Goal: Contribute content: Contribute content

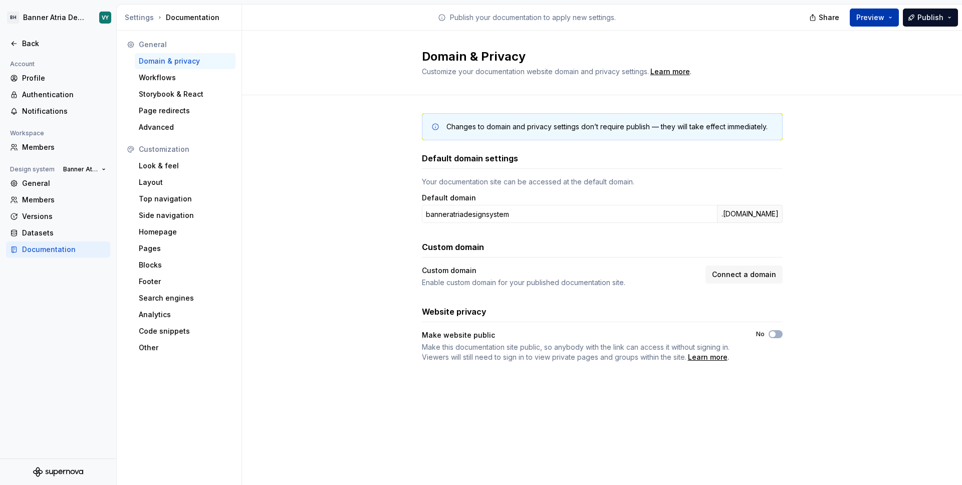
click at [893, 18] on button "Preview" at bounding box center [874, 18] width 49 height 18
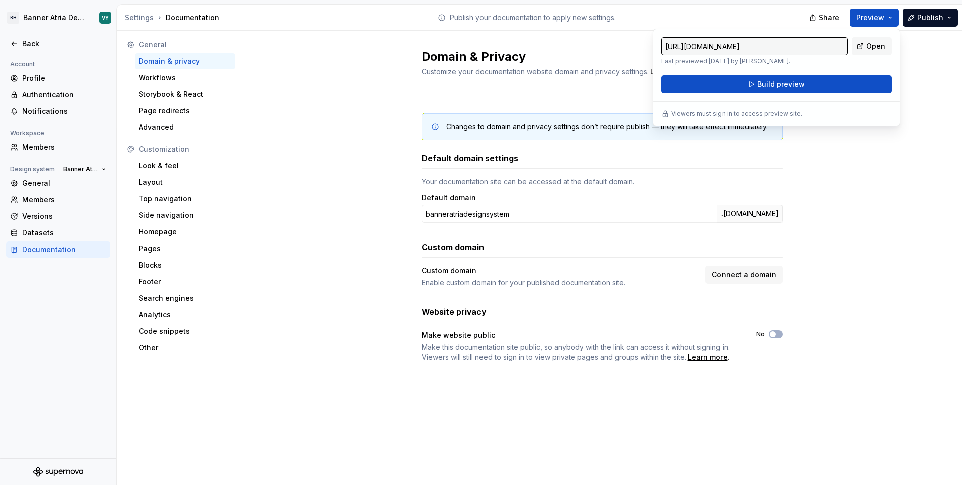
click at [955, 78] on div "Domain & Privacy Customize your documentation website domain and privacy settin…" at bounding box center [602, 63] width 720 height 65
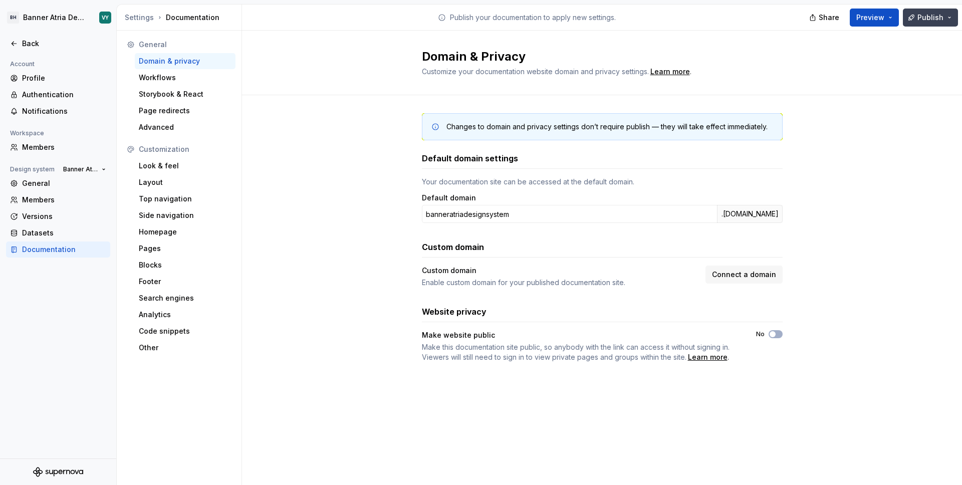
click at [949, 17] on button "Publish" at bounding box center [930, 18] width 55 height 18
click at [900, 202] on div "Changes to domain and privacy settings don’t require publish — they will take e…" at bounding box center [602, 247] width 720 height 305
click at [23, 44] on div "Back" at bounding box center [64, 44] width 84 height 10
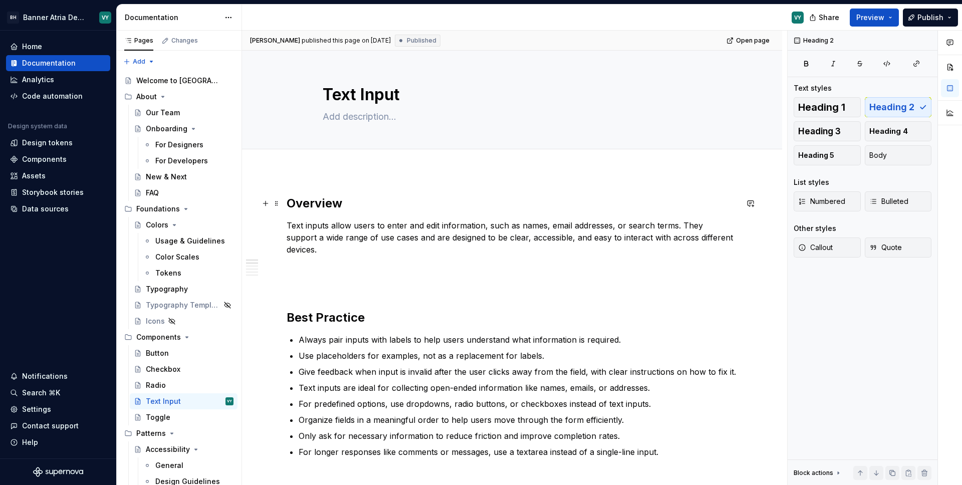
click at [326, 206] on h2 "Overview" at bounding box center [512, 203] width 451 height 16
click at [316, 226] on p "Text inputs allow users to enter and edit information, such as names, email add…" at bounding box center [512, 237] width 451 height 36
click at [323, 209] on h2 "Overview" at bounding box center [512, 203] width 451 height 16
click at [191, 161] on div "For Developers" at bounding box center [179, 161] width 48 height 10
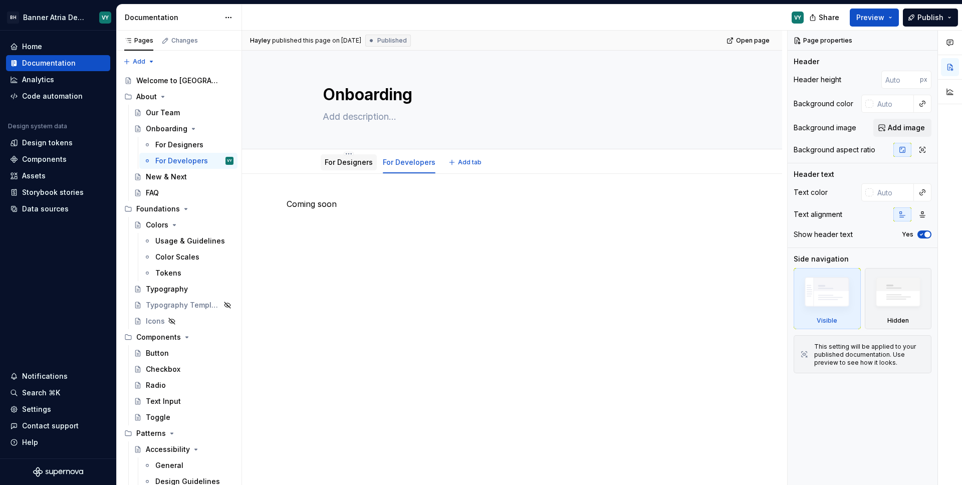
click at [342, 162] on link "For Designers" at bounding box center [349, 162] width 48 height 9
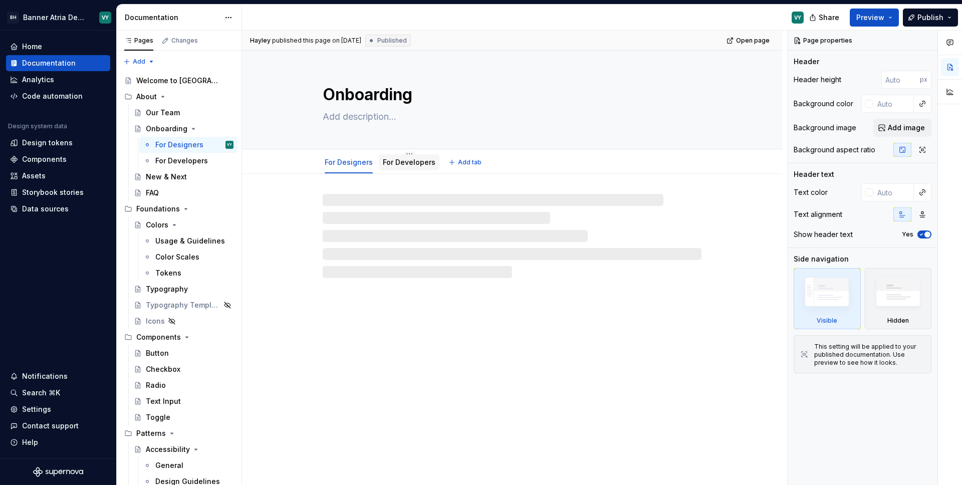
click at [399, 166] on div "For Developers" at bounding box center [409, 162] width 53 height 10
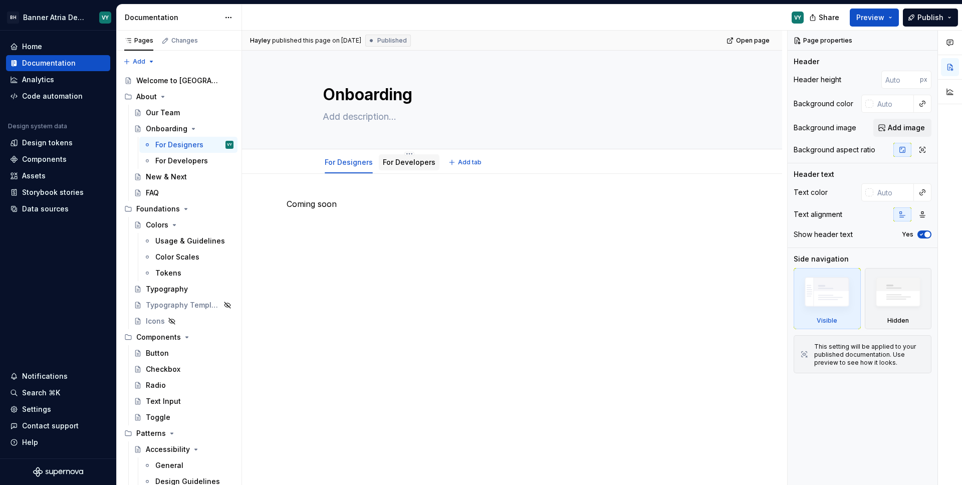
click at [407, 166] on div "For Developers" at bounding box center [409, 162] width 53 height 10
click at [408, 166] on link "For Developers" at bounding box center [409, 162] width 53 height 9
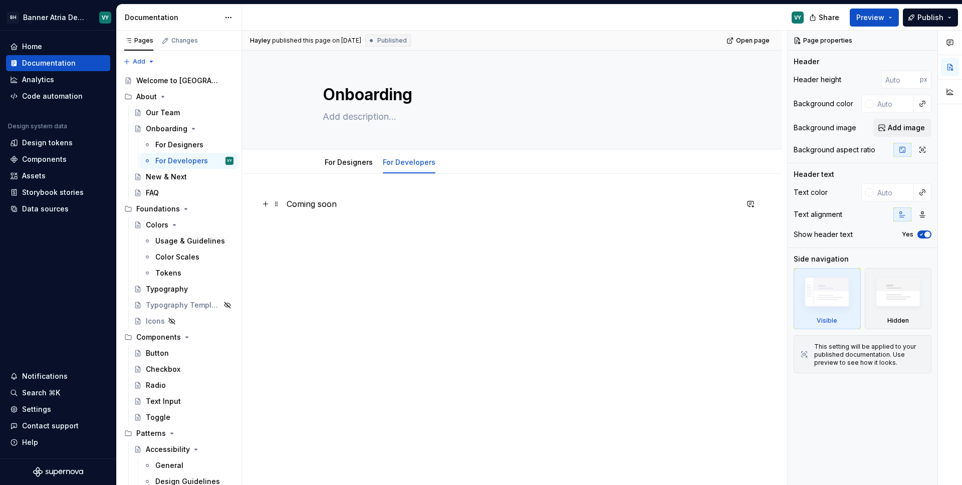
click at [322, 205] on p "Coming soon" at bounding box center [512, 204] width 451 height 12
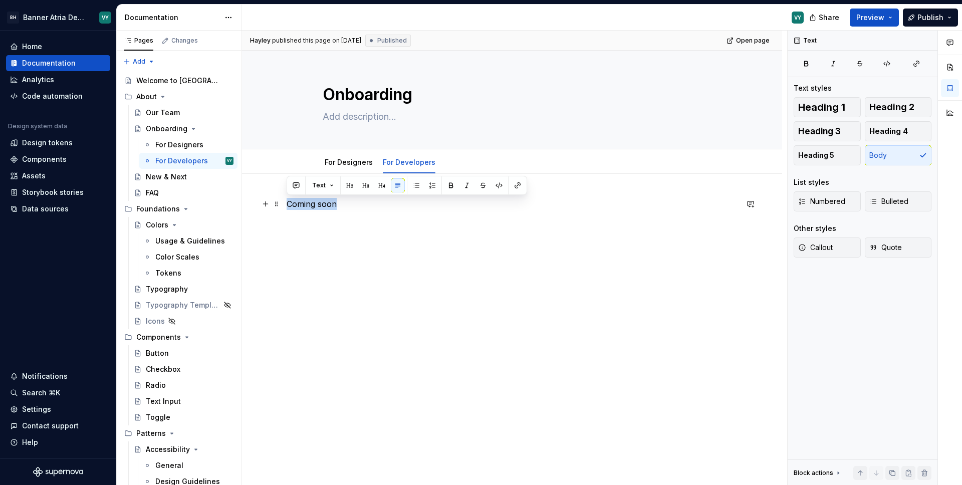
drag, startPoint x: 337, startPoint y: 204, endPoint x: 287, endPoint y: 205, distance: 50.1
click at [287, 205] on p "Coming soon" at bounding box center [512, 204] width 451 height 12
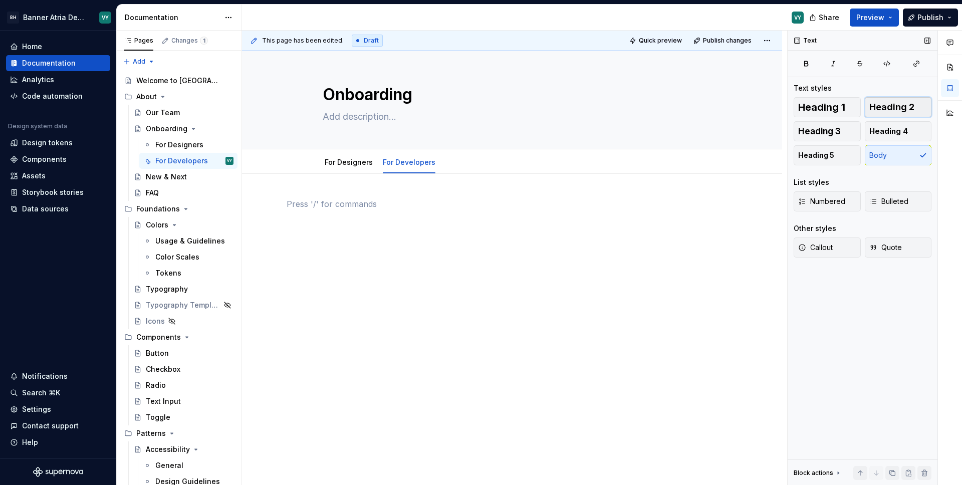
click at [898, 107] on span "Heading 2" at bounding box center [891, 107] width 45 height 10
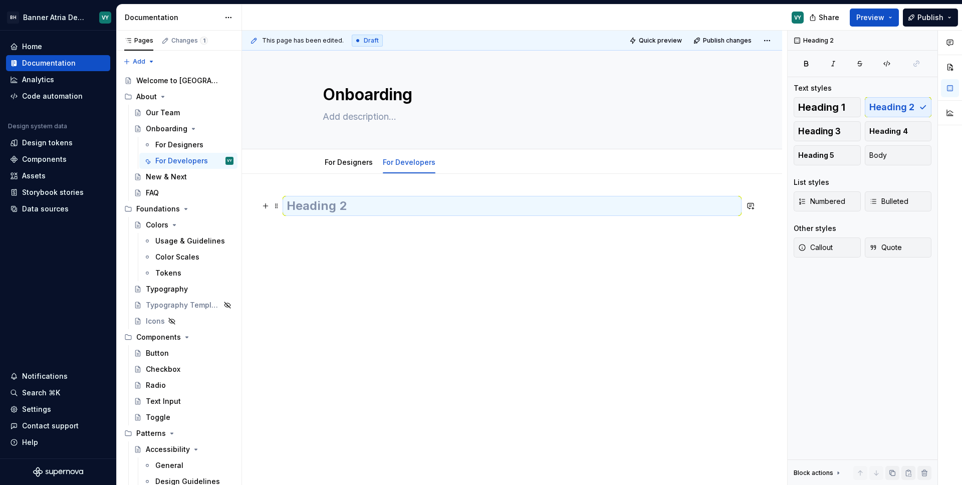
click at [301, 206] on h2 at bounding box center [512, 206] width 451 height 16
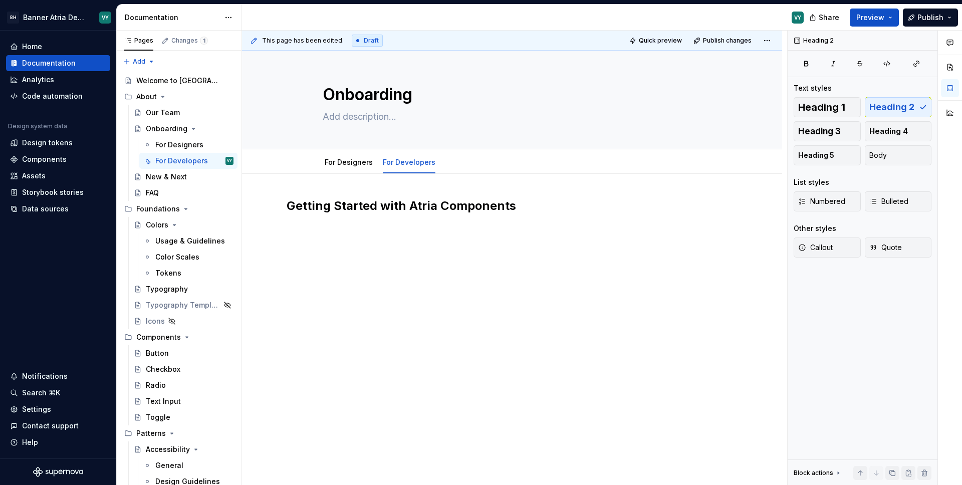
click at [334, 228] on div "Getting Started with Atria Components" at bounding box center [512, 217] width 451 height 38
click at [559, 216] on div "Getting Started with Atria Components" at bounding box center [512, 217] width 451 height 38
click at [492, 182] on div "This page has been edited. Draft Quick preview Publish changes Onboarding Edit …" at bounding box center [514, 258] width 545 height 455
click at [885, 152] on span "Body" at bounding box center [878, 155] width 18 height 10
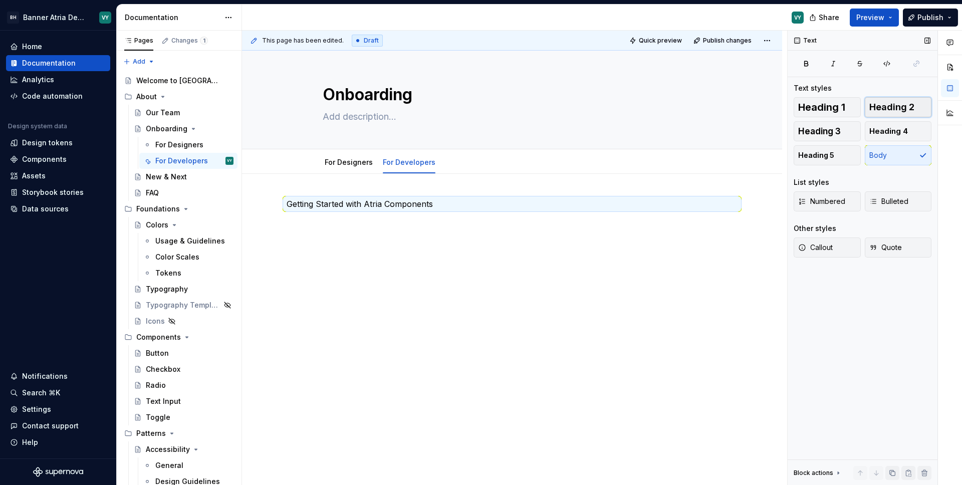
click at [894, 105] on span "Heading 2" at bounding box center [891, 107] width 45 height 10
click at [339, 232] on div "Getting Started with Atria Components" at bounding box center [512, 217] width 451 height 38
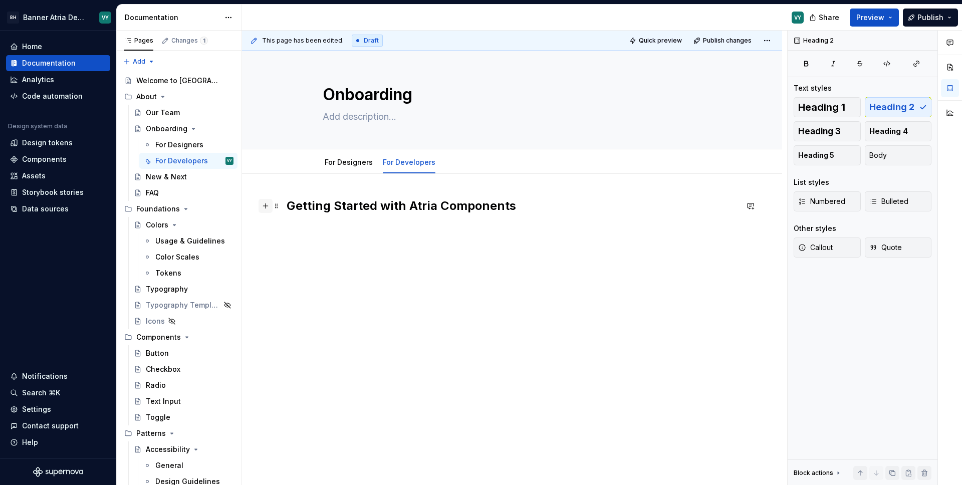
click at [265, 209] on button "button" at bounding box center [265, 206] width 14 height 14
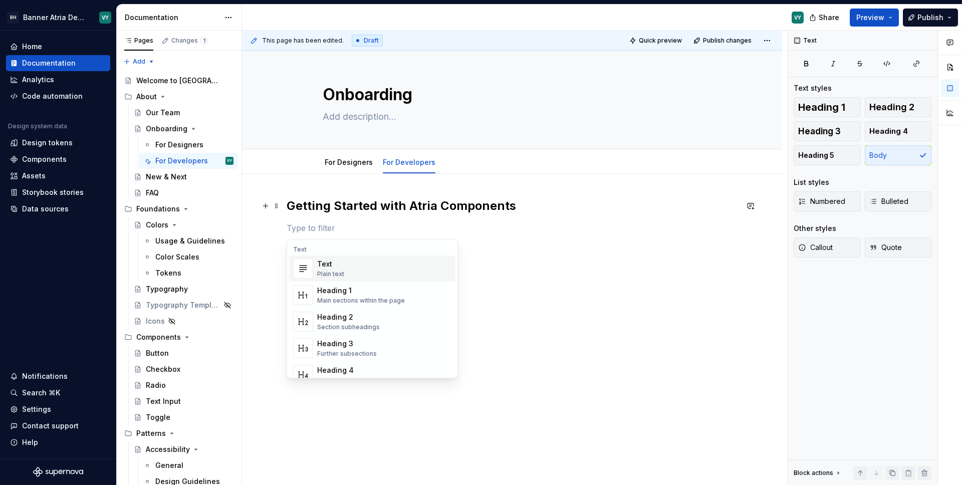
click at [315, 231] on p at bounding box center [512, 228] width 451 height 12
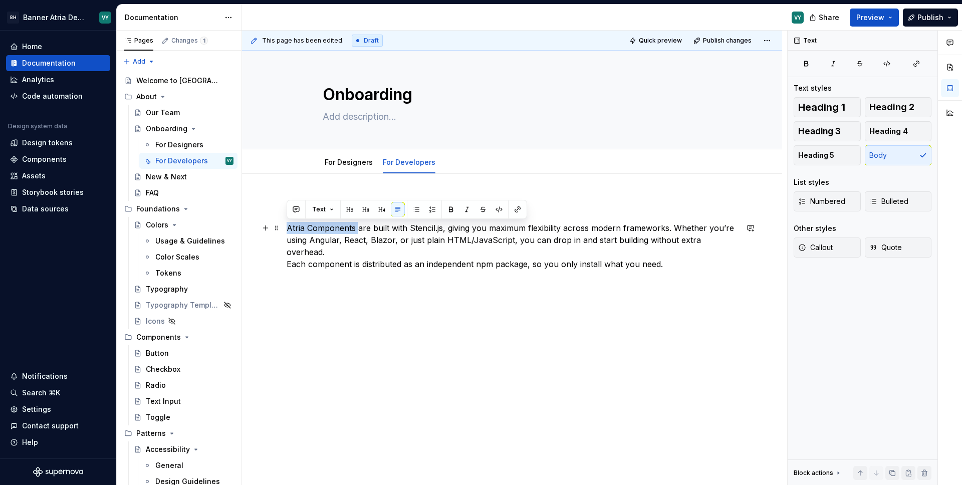
drag, startPoint x: 287, startPoint y: 229, endPoint x: 357, endPoint y: 231, distance: 69.7
click at [357, 231] on p "Atria Components are built with Stencil.js, giving you maximum flexibility acro…" at bounding box center [512, 246] width 451 height 48
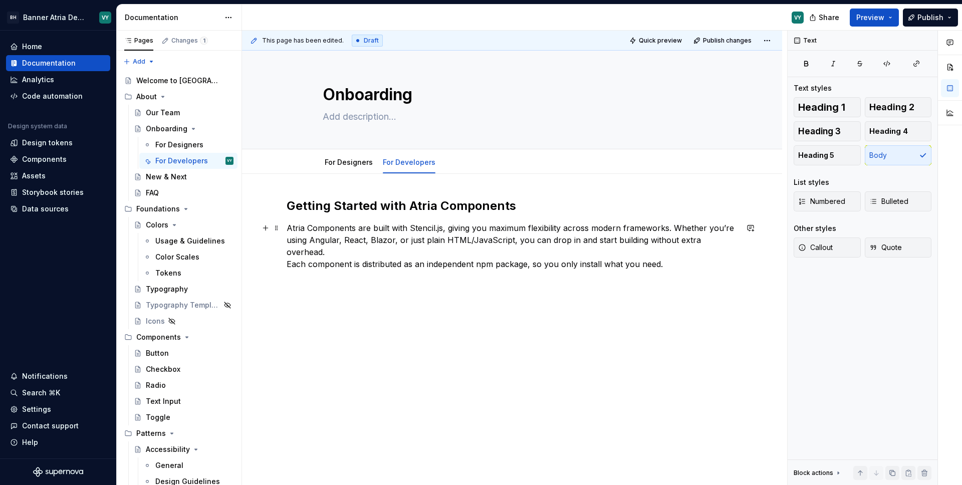
click at [355, 235] on p "Atria Components are built with Stencil.js, giving you maximum flexibility acro…" at bounding box center [512, 246] width 451 height 48
click at [738, 242] on div "Getting Started with Atria Components Atria Components are built with Stencil.j…" at bounding box center [512, 300] width 540 height 253
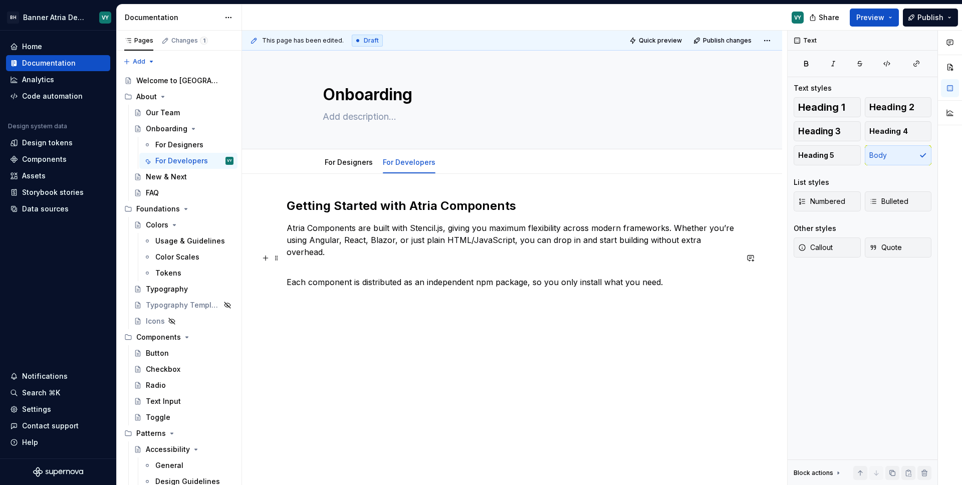
click at [707, 270] on p "Each component is distributed as an independent npm package, so you only instal…" at bounding box center [512, 276] width 451 height 24
drag, startPoint x: 478, startPoint y: 270, endPoint x: 508, endPoint y: 268, distance: 30.1
click at [508, 268] on p "Each component is distributed as an independent npm package, so you only instal…" at bounding box center [512, 276] width 451 height 24
click at [505, 273] on p "Each component is distributed as an independent npm package, so you only instal…" at bounding box center [512, 276] width 451 height 24
drag, startPoint x: 477, startPoint y: 271, endPoint x: 526, endPoint y: 270, distance: 49.1
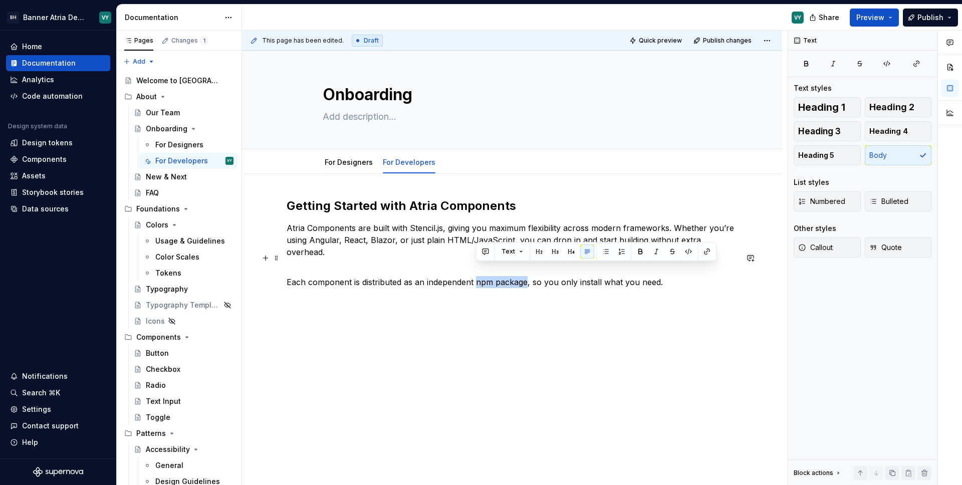
click at [526, 270] on p "Each component is distributed as an independent npm package, so you only instal…" at bounding box center [512, 276] width 451 height 24
click at [806, 64] on icon "button" at bounding box center [806, 63] width 4 height 5
click at [577, 273] on p "Each component is distributed as an independent npm package , so you only insta…" at bounding box center [512, 276] width 451 height 24
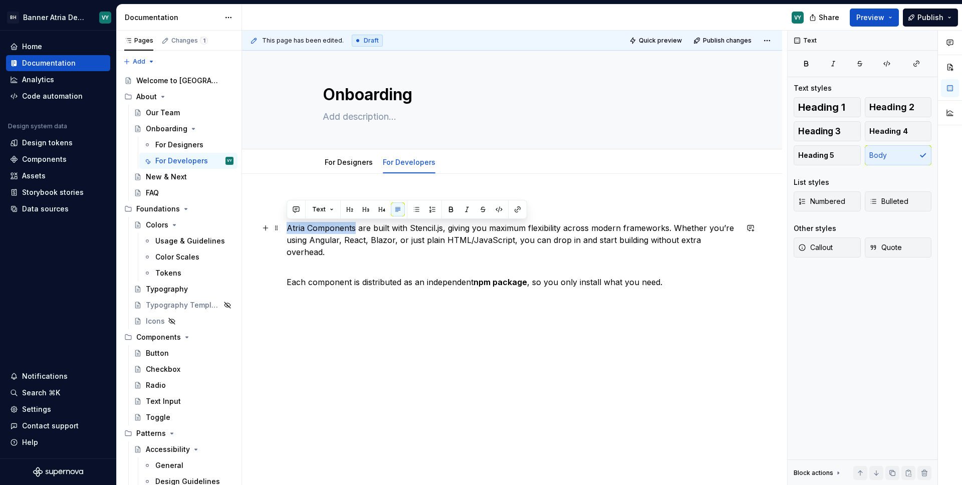
drag, startPoint x: 288, startPoint y: 227, endPoint x: 353, endPoint y: 227, distance: 64.6
click at [353, 227] on p "Atria Components are built with Stencil.js, giving you maximum flexibility acro…" at bounding box center [512, 240] width 451 height 36
click at [805, 64] on icon "button" at bounding box center [806, 63] width 4 height 5
click at [596, 204] on h2 "Getting Started with Atria Components" at bounding box center [512, 206] width 451 height 16
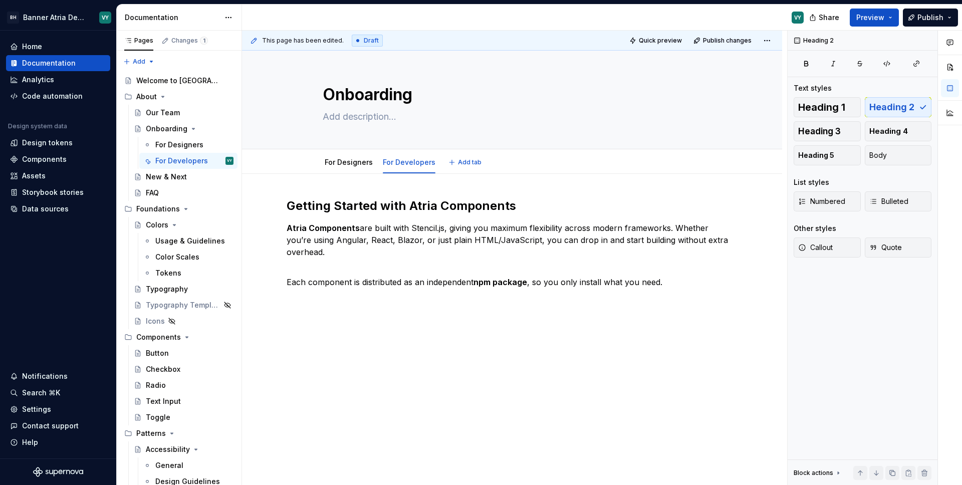
type textarea "*"
click at [676, 275] on p "Each component is distributed as an independent npm package , so you only insta…" at bounding box center [512, 276] width 451 height 24
click at [266, 259] on button "button" at bounding box center [265, 258] width 14 height 14
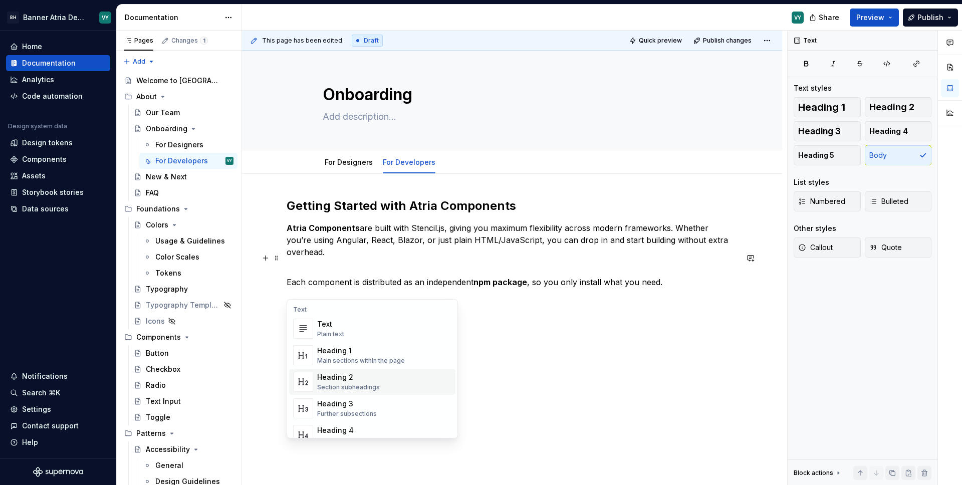
click at [366, 378] on div "Heading 2" at bounding box center [348, 377] width 63 height 10
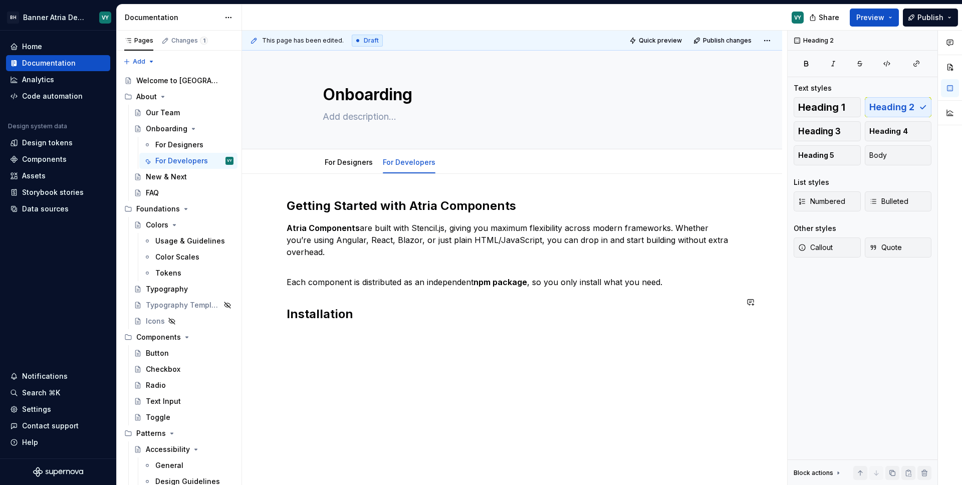
click at [326, 339] on div "This page has been edited. Draft Quick preview Publish changes Onboarding Edit …" at bounding box center [514, 258] width 545 height 455
click at [265, 303] on button "button" at bounding box center [265, 302] width 14 height 14
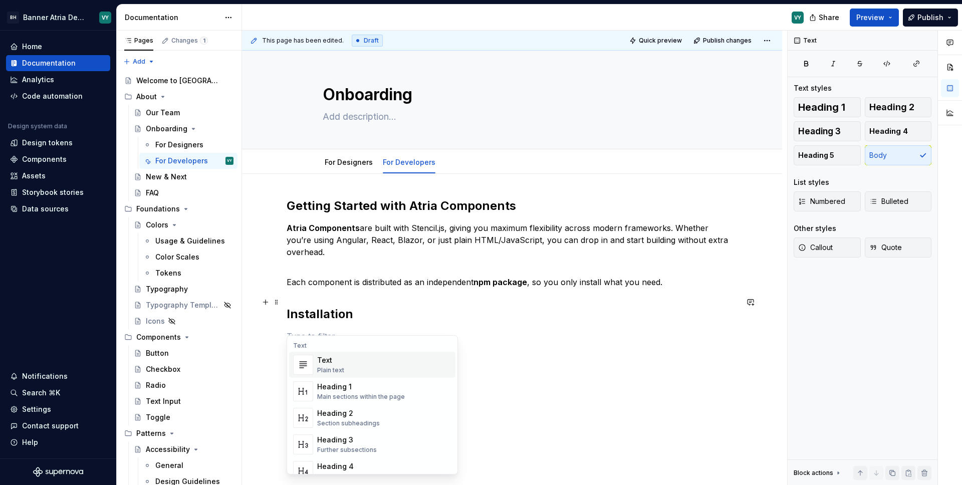
click at [300, 330] on p at bounding box center [512, 336] width 451 height 12
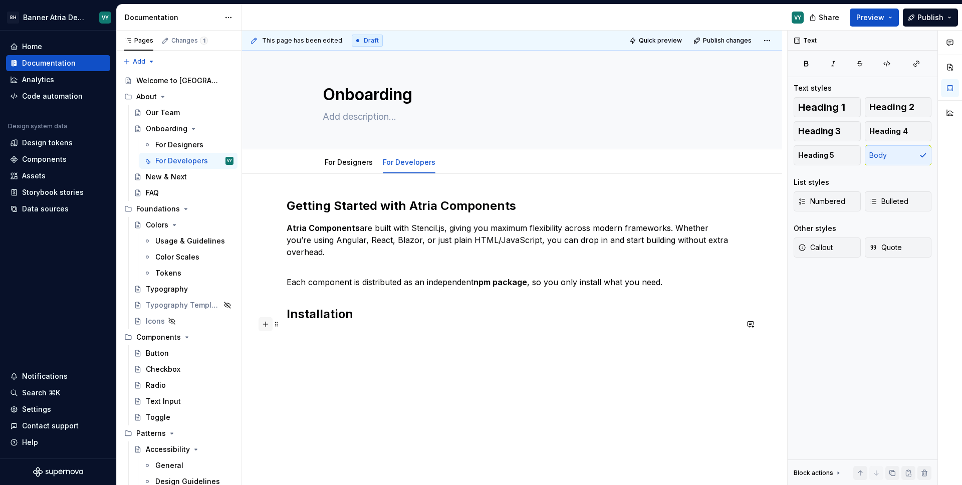
click at [264, 325] on button "button" at bounding box center [265, 324] width 14 height 14
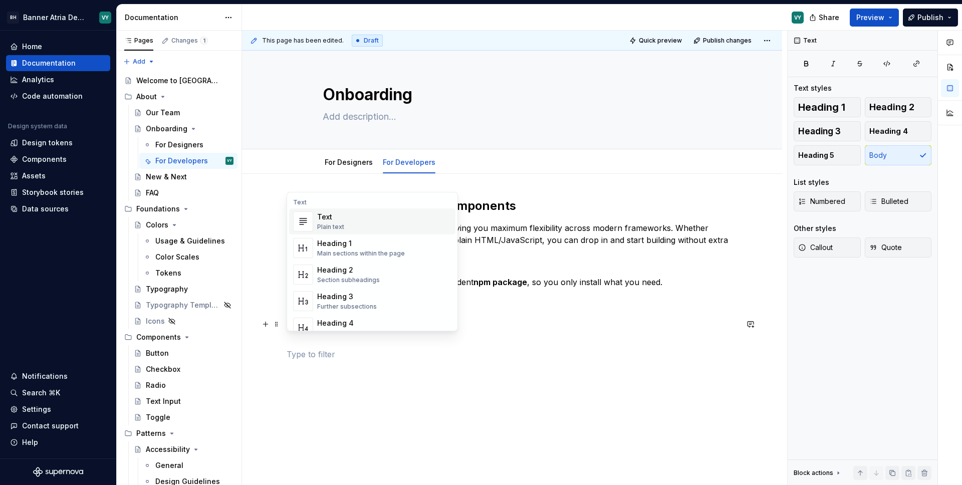
click at [330, 228] on div "Plain text" at bounding box center [330, 227] width 27 height 8
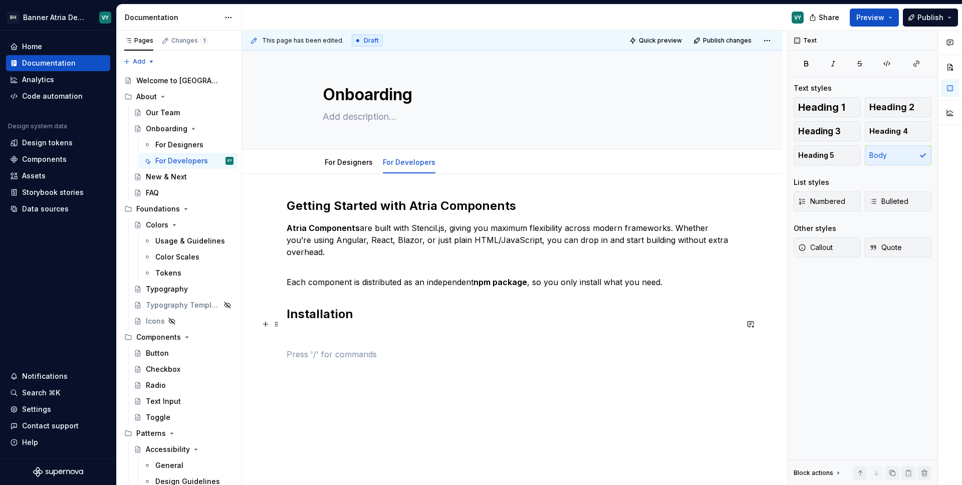
click at [306, 330] on p at bounding box center [512, 336] width 451 height 12
click at [421, 330] on p "Install the component through our azure Artifacts feed" at bounding box center [512, 336] width 451 height 12
click at [519, 330] on p "Install the component through our Azure Artifacts feed" at bounding box center [512, 336] width 451 height 12
click at [498, 330] on p "Install the component through our Azure Artifacts feed" at bounding box center [512, 336] width 451 height 12
click at [266, 325] on button "button" at bounding box center [265, 324] width 14 height 14
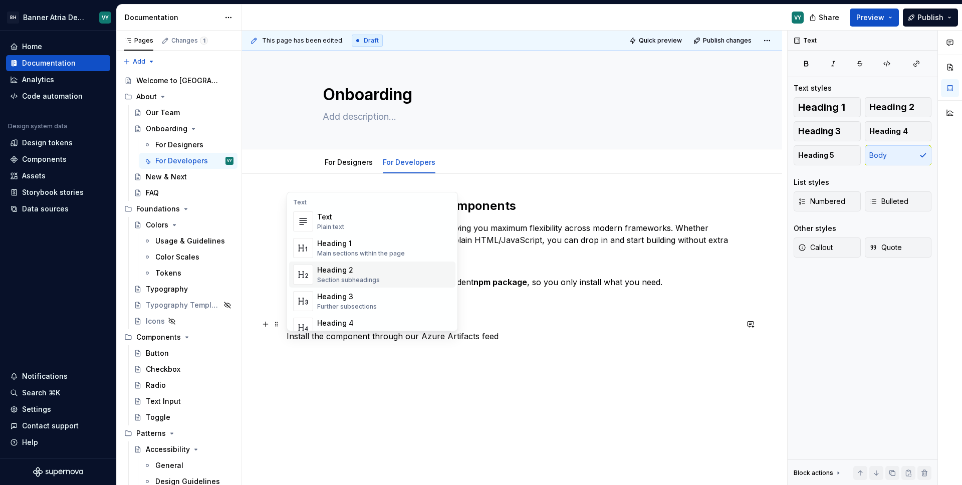
click at [354, 268] on div "Heading 2" at bounding box center [348, 270] width 63 height 10
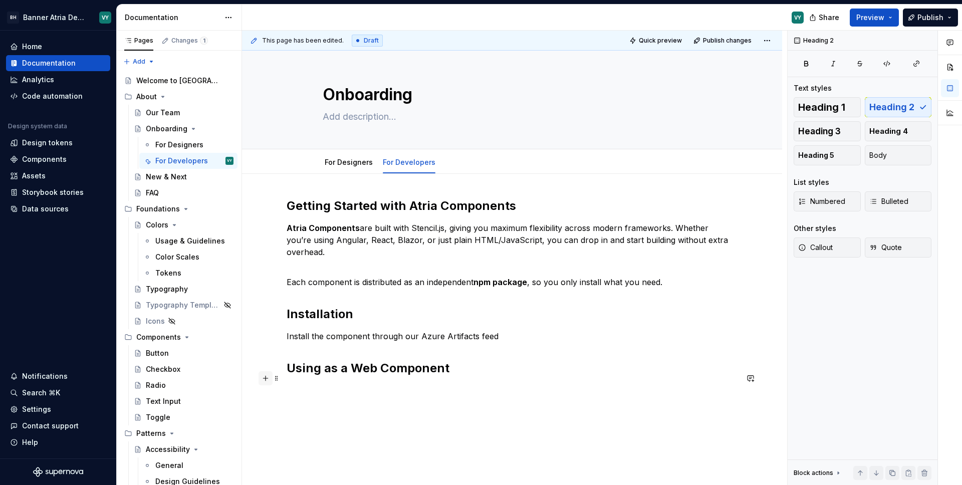
click at [268, 380] on button "button" at bounding box center [265, 378] width 14 height 14
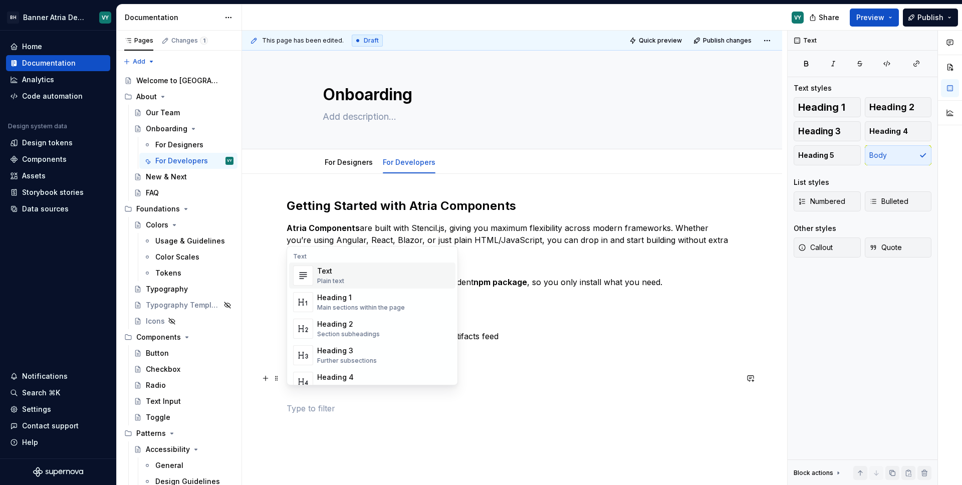
click at [332, 276] on div "Text" at bounding box center [330, 271] width 27 height 10
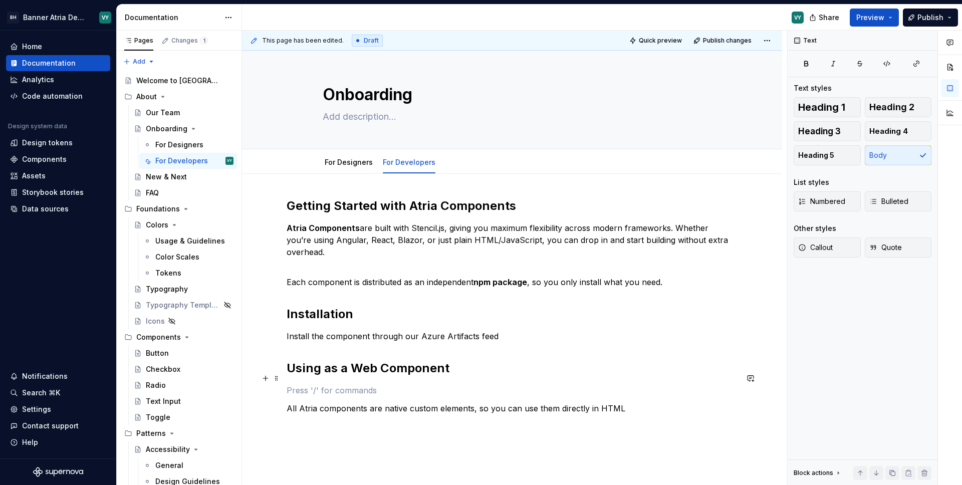
click at [314, 384] on p at bounding box center [512, 390] width 451 height 12
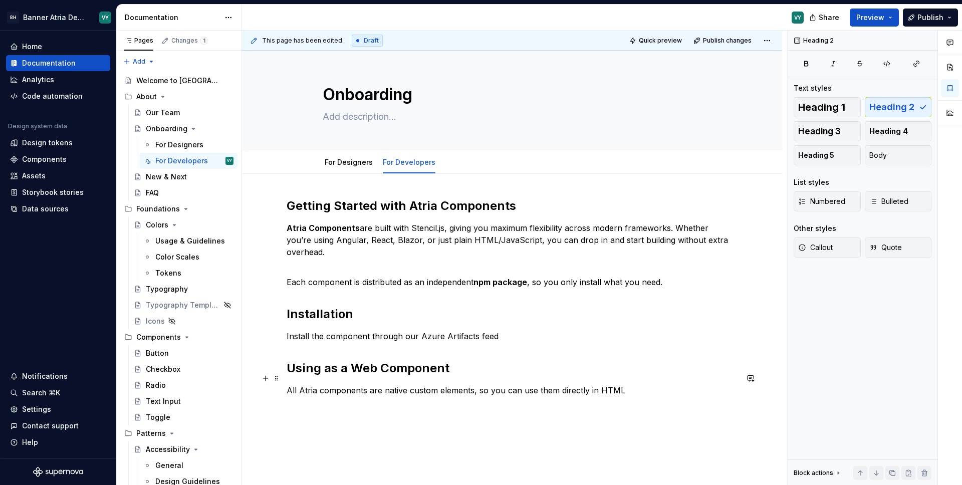
click at [661, 384] on p "All Atria components are native custom elements, so you can use them directly i…" at bounding box center [512, 390] width 451 height 12
click at [309, 399] on div "Getting Started with Atria Components Atria Components are built with Stencil.j…" at bounding box center [512, 364] width 540 height 380
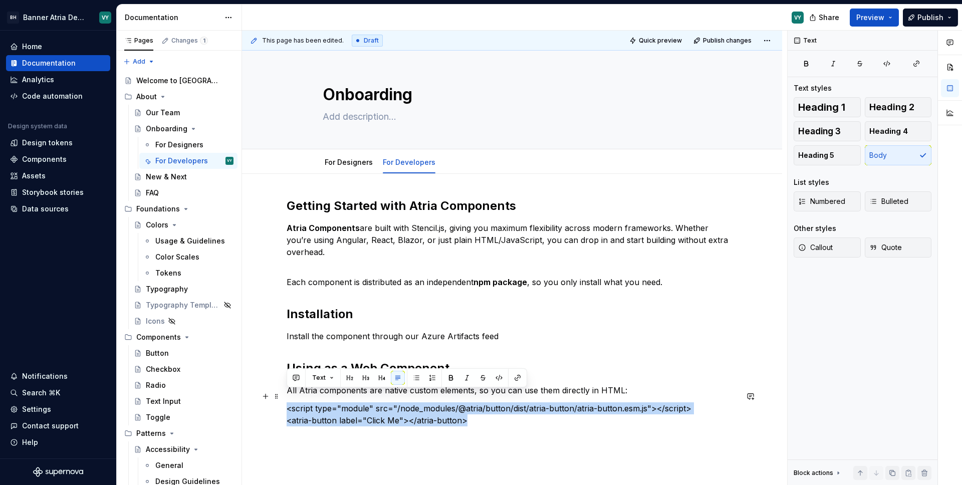
drag, startPoint x: 288, startPoint y: 398, endPoint x: 475, endPoint y: 413, distance: 188.0
click at [475, 413] on p "<script type="module" src="/node_modules/@atria/button/dist/atria-button/atria-…" at bounding box center [512, 414] width 451 height 24
click at [887, 64] on icon "button" at bounding box center [887, 64] width 8 height 8
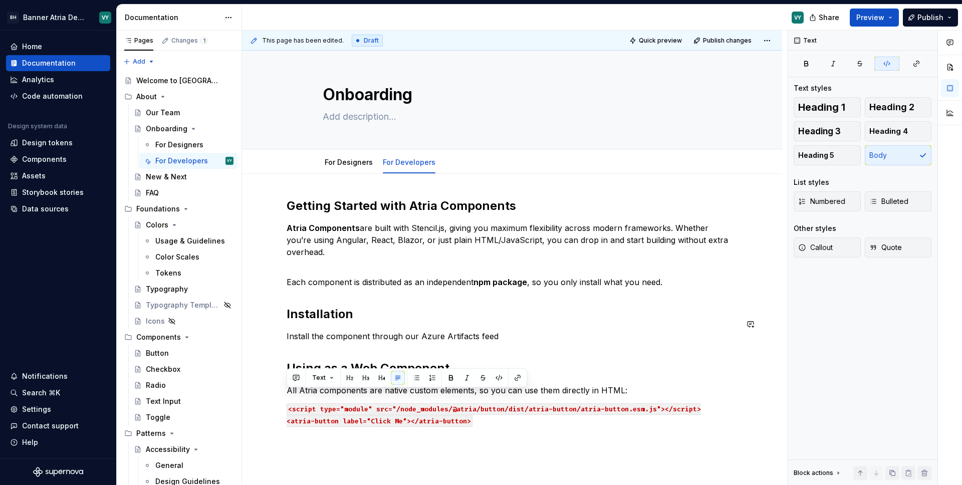
click at [493, 419] on div "Getting Started with Atria Components Atria Components are built with Stencil.j…" at bounding box center [512, 318] width 451 height 240
click at [477, 407] on p "<script type="module" src="/node_modules/@atria/button/dist/atria-button/atria-…" at bounding box center [512, 414] width 451 height 24
click at [459, 443] on div "Getting Started with Atria Components Atria Components are built with Stencil.j…" at bounding box center [512, 379] width 540 height 410
click at [509, 408] on p "<script type="module" src="/node_modules/@atria/button/dist/atria-button/atria-…" at bounding box center [512, 414] width 451 height 24
click at [432, 403] on code "<script type="module" src="/node_modules/@atria/button/dist/atria-button/atria-…" at bounding box center [494, 415] width 414 height 24
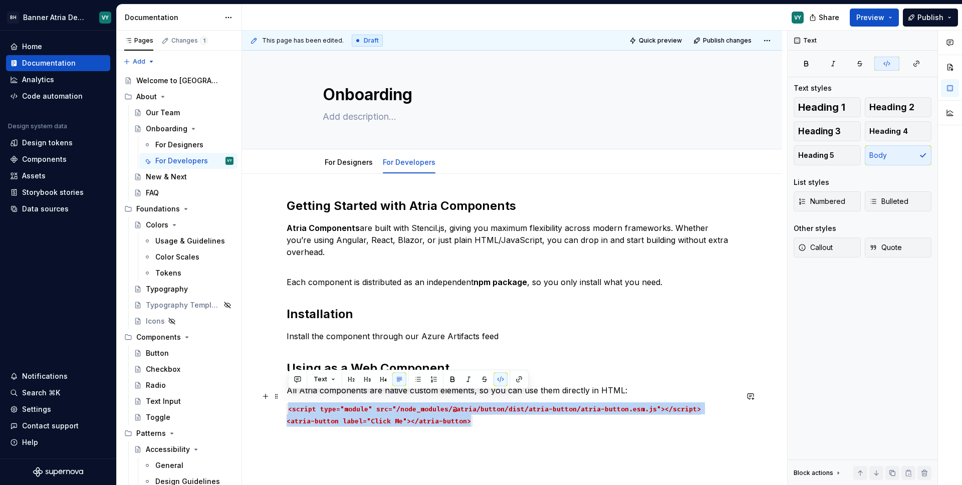
drag, startPoint x: 290, startPoint y: 397, endPoint x: 479, endPoint y: 409, distance: 189.7
click at [479, 409] on p "<script type="module" src="/node_modules/@atria/button/dist/atria-button/atria-…" at bounding box center [512, 414] width 451 height 24
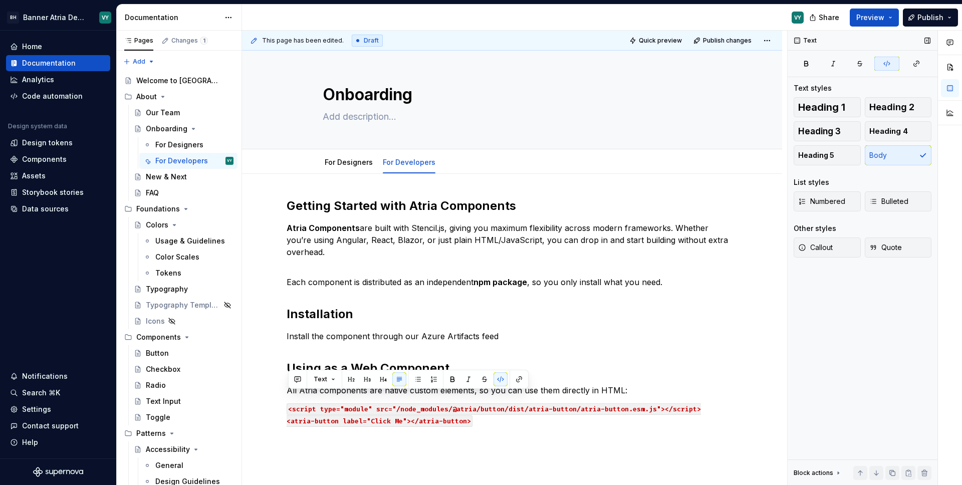
click at [796, 41] on div "Text" at bounding box center [805, 41] width 31 height 14
drag, startPoint x: 698, startPoint y: 400, endPoint x: 705, endPoint y: 416, distance: 18.2
click at [698, 402] on p "<script type="module" src="/node_modules/@atria/button/dist/atria-button/atria-…" at bounding box center [512, 414] width 451 height 24
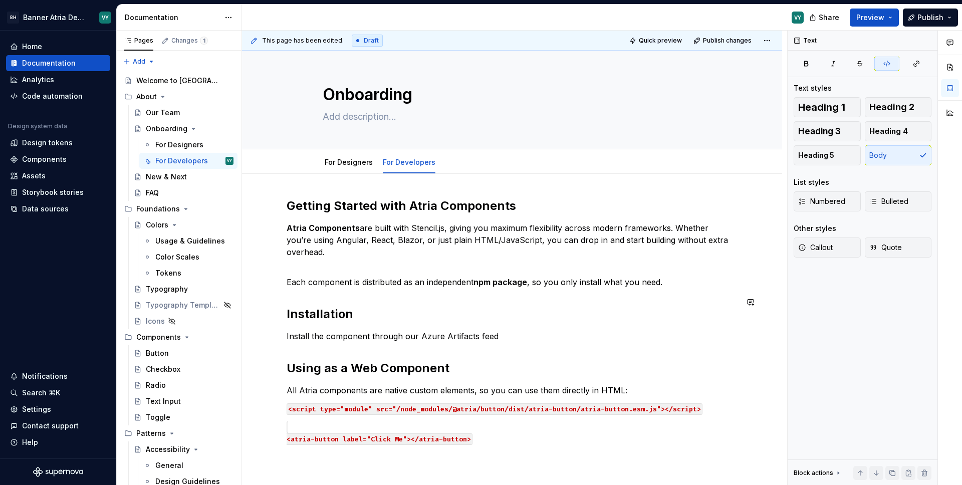
click at [610, 316] on div "Getting Started with Atria Components Atria Components are built with Stencil.j…" at bounding box center [512, 330] width 451 height 264
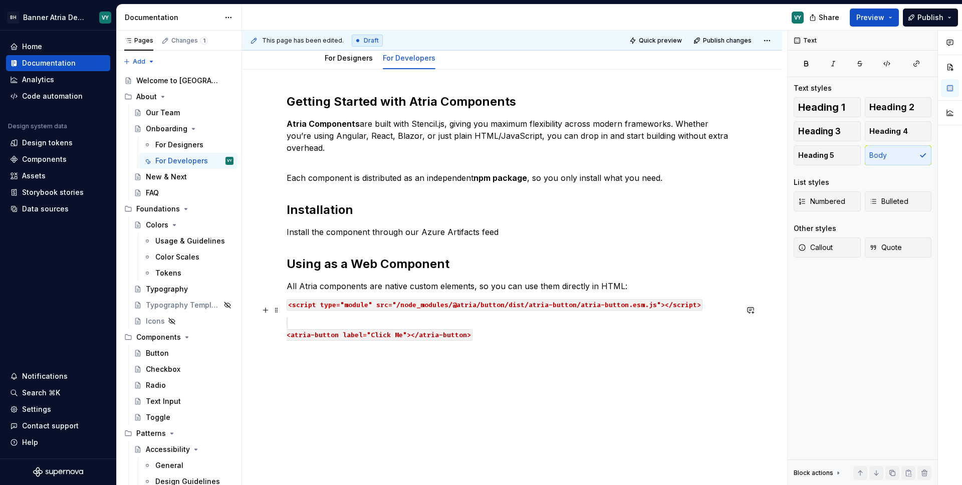
click at [298, 316] on p "<atria-button label="Click Me"></atria-button>" at bounding box center [512, 328] width 451 height 24
click at [474, 299] on code "<script type="module" src="/node_modules/@atria/button/dist/atria-button/atria-…" at bounding box center [495, 305] width 416 height 12
drag, startPoint x: 456, startPoint y: 293, endPoint x: 460, endPoint y: 297, distance: 6.0
click at [457, 299] on code "<script type="module" src="/node_modules/@atria/button/dist/atria-button/atria-…" at bounding box center [495, 305] width 416 height 12
click at [455, 299] on code "<script type="module" src="/node_modules/@atria/button/dist/atria-button/atria-…" at bounding box center [495, 305] width 416 height 12
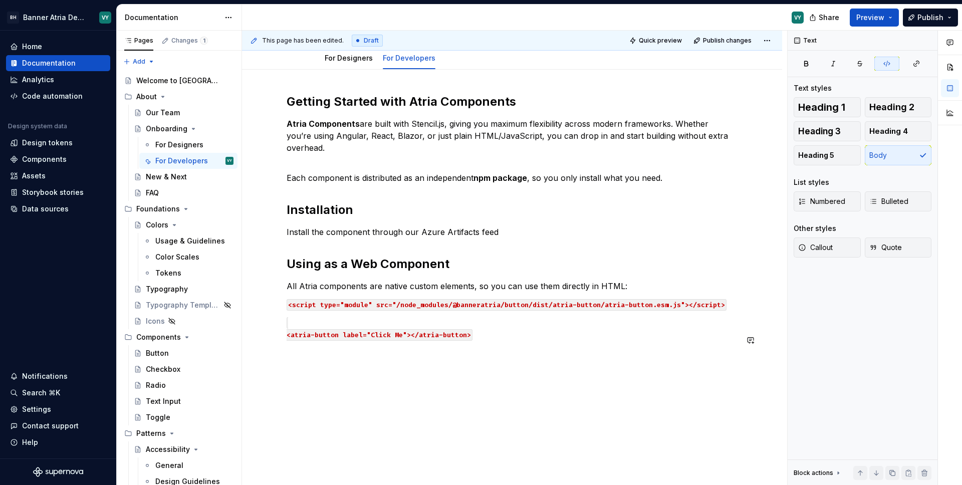
click at [483, 327] on p "<atria-button label="Click Me"></atria-button>" at bounding box center [512, 328] width 451 height 24
click at [264, 342] on button "button" at bounding box center [265, 340] width 14 height 14
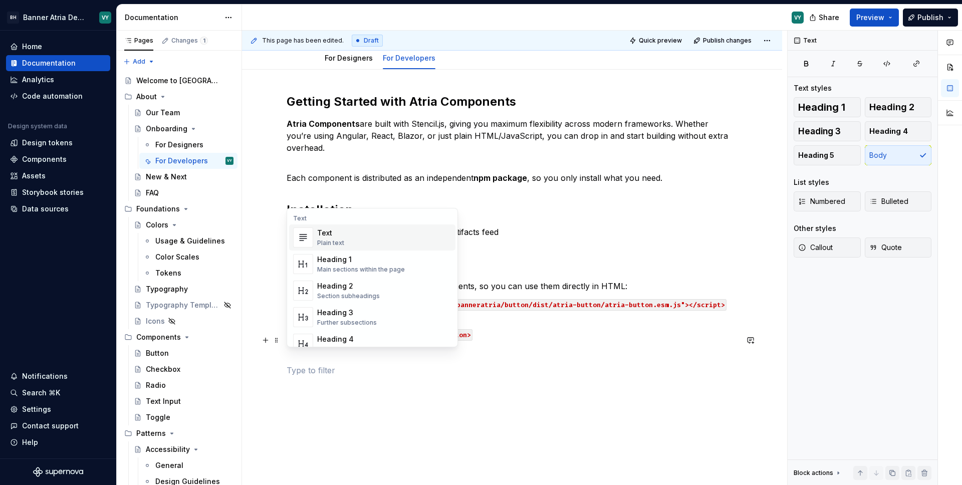
click at [332, 236] on div "Text" at bounding box center [330, 233] width 27 height 10
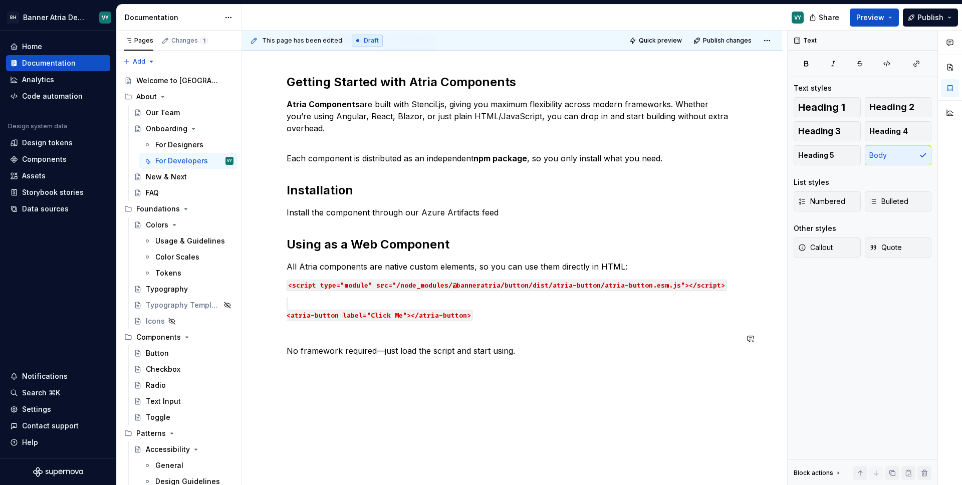
scroll to position [124, 0]
click at [295, 356] on div "Getting Started with Atria Components Atria Components are built with Stencil.j…" at bounding box center [512, 282] width 540 height 464
click at [283, 358] on div "Getting Started with Atria Components Atria Components are built with Stencil.j…" at bounding box center [512, 282] width 540 height 464
click at [267, 357] on button "button" at bounding box center [265, 356] width 14 height 14
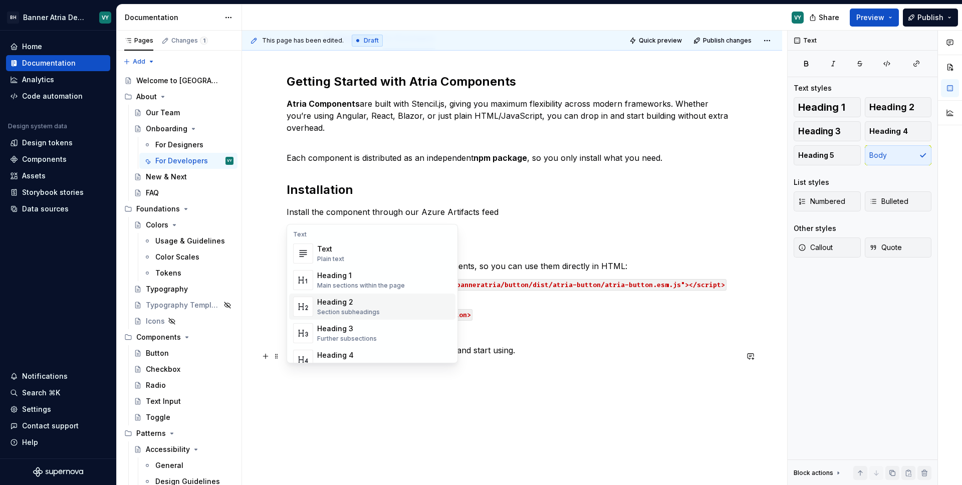
click at [329, 306] on div "Heading 2" at bounding box center [348, 302] width 63 height 10
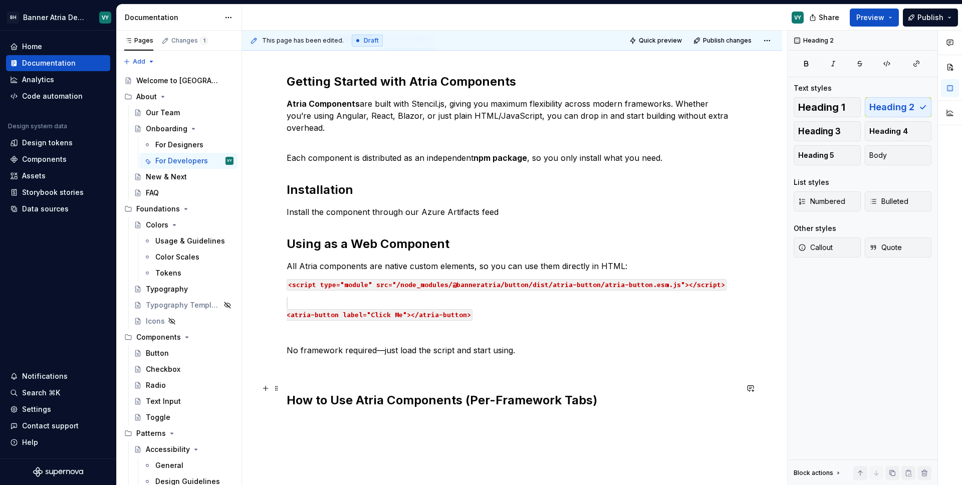
click at [590, 392] on h2 "How to Use Atria Components (Per-Framework Tabs)" at bounding box center [512, 400] width 451 height 16
click at [298, 414] on div "Getting Started with Atria Components Atria Components are built with Stencil.j…" at bounding box center [512, 308] width 540 height 516
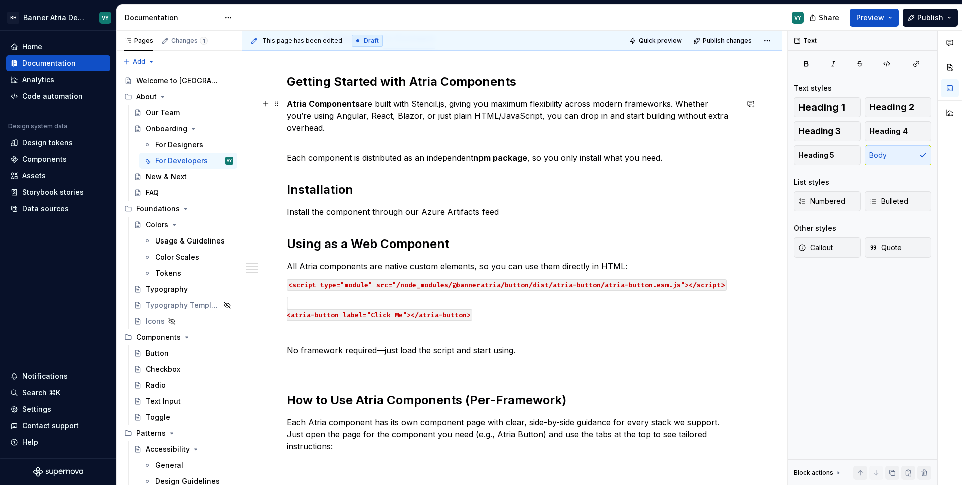
click at [377, 117] on p "Atria Components are built with Stencil.js, giving you maximum flexibility acro…" at bounding box center [512, 116] width 451 height 36
click at [391, 118] on p "Atria Components are built with Stencil.js, giving you maximum flexibility acro…" at bounding box center [512, 116] width 451 height 36
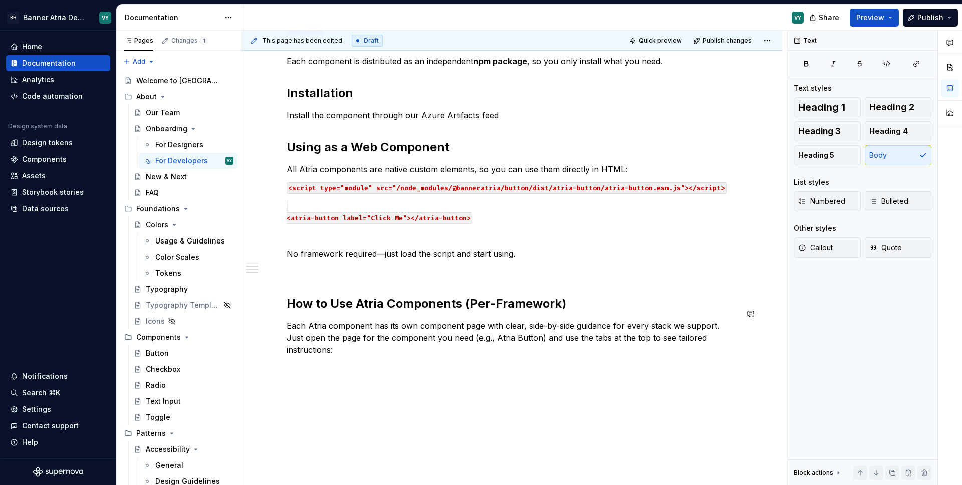
scroll to position [224, 0]
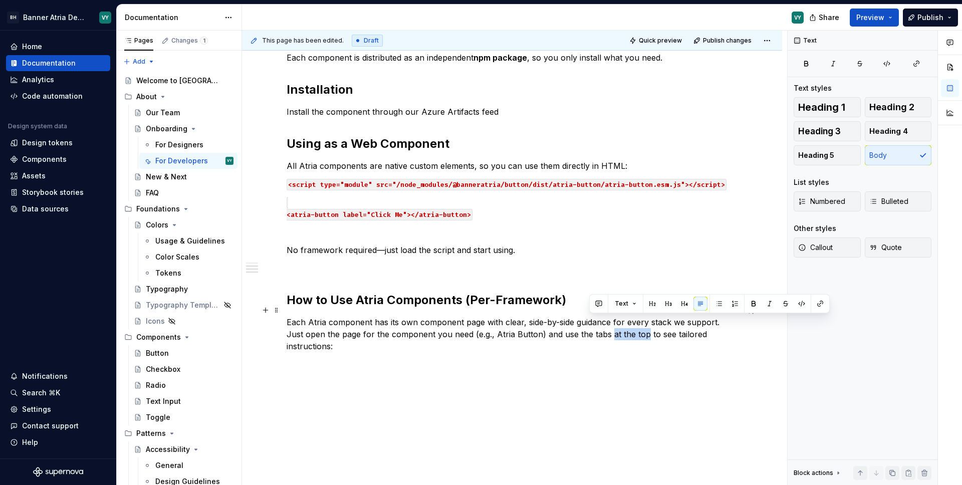
drag, startPoint x: 625, startPoint y: 324, endPoint x: 590, endPoint y: 324, distance: 35.1
click at [590, 324] on p "Each Atria component has its own component page with clear, side-by-side guidan…" at bounding box center [512, 334] width 451 height 36
click at [696, 323] on p "Each Atria component has its own component page with clear, side-by-side guidan…" at bounding box center [512, 328] width 451 height 24
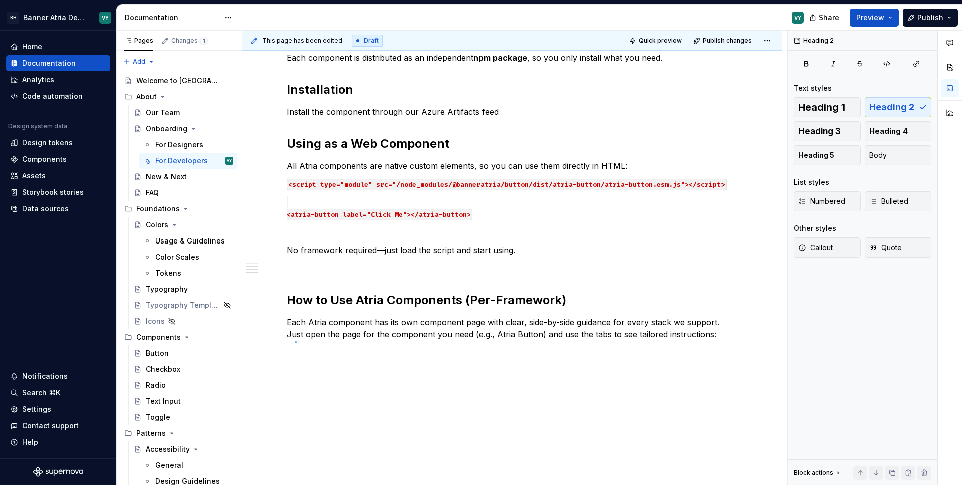
click at [295, 341] on div "This page has been edited. Draft Quick preview Publish changes Onboarding Edit …" at bounding box center [514, 258] width 545 height 455
click at [289, 345] on div "Getting Started with Atria Components Atria Components are built with Stencil.j…" at bounding box center [512, 223] width 540 height 548
click at [265, 341] on button "button" at bounding box center [265, 340] width 14 height 14
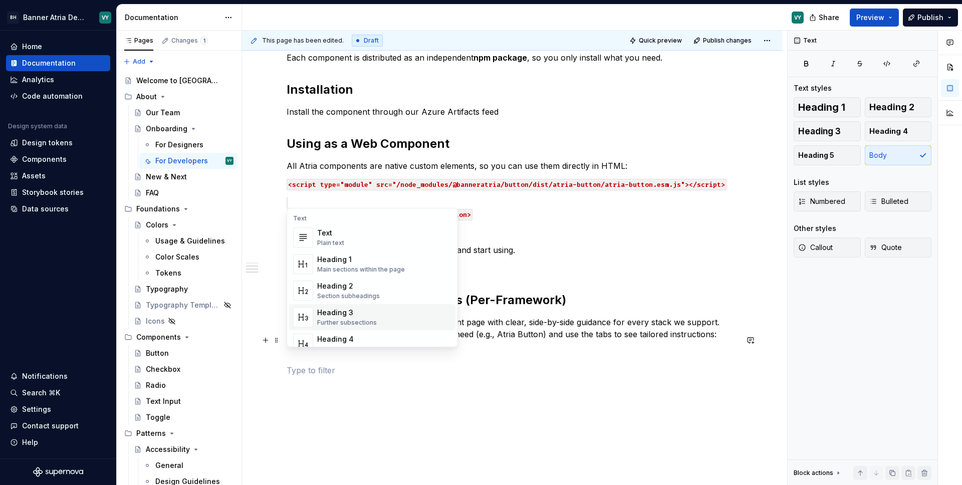
click at [353, 316] on div "Heading 3" at bounding box center [347, 313] width 60 height 10
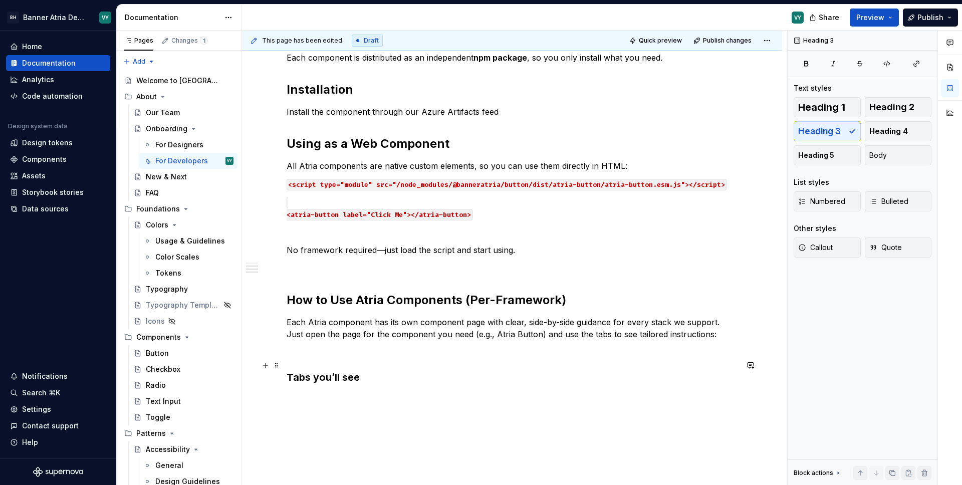
click at [334, 370] on h3 "Tabs you’ll see" at bounding box center [512, 377] width 451 height 14
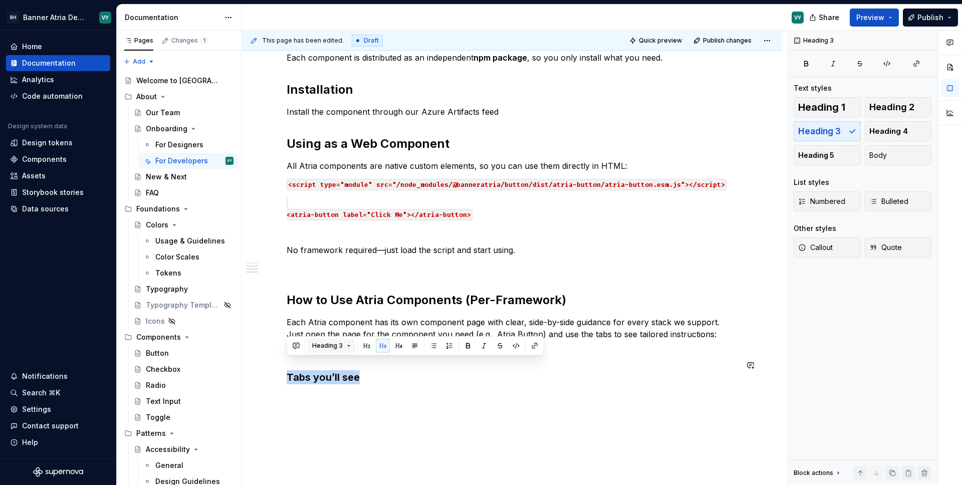
click at [347, 346] on button "Heading 3" at bounding box center [332, 346] width 48 height 14
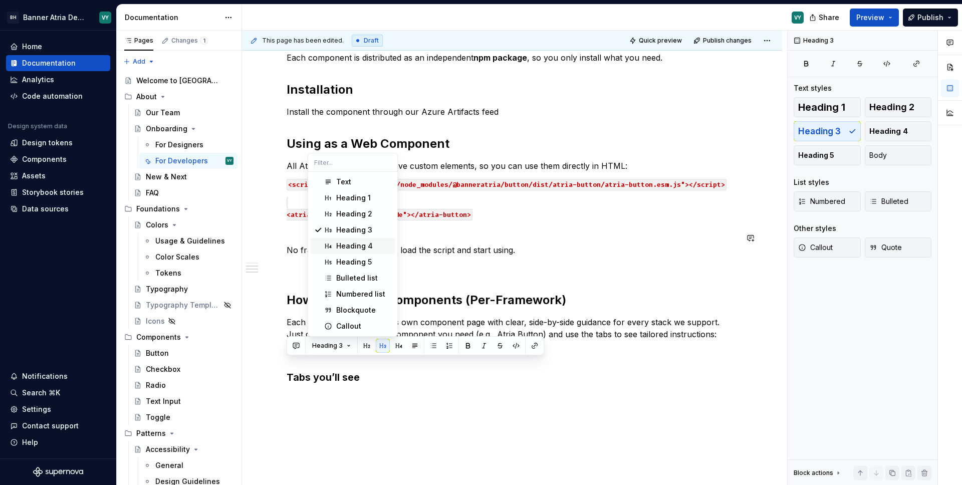
click at [356, 246] on div "Heading 4" at bounding box center [354, 246] width 37 height 10
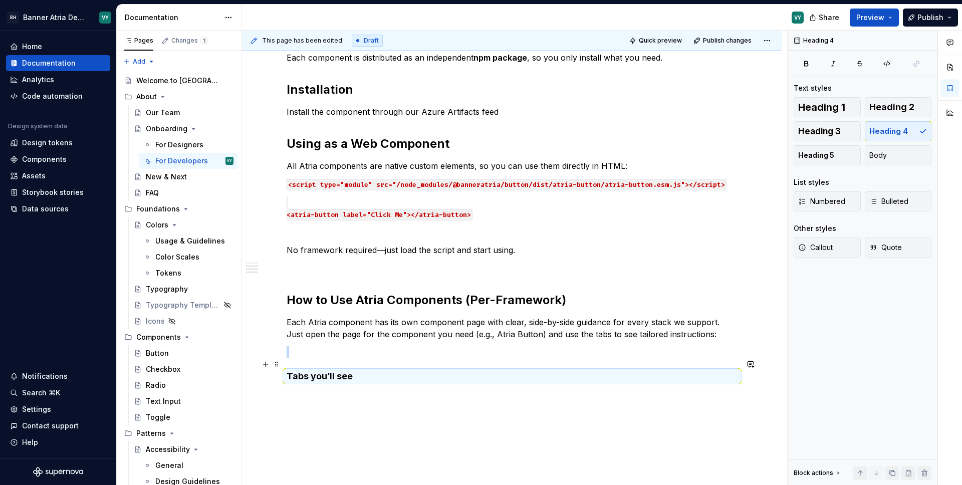
click at [354, 370] on h4 "Tabs you’ll see" at bounding box center [512, 376] width 451 height 12
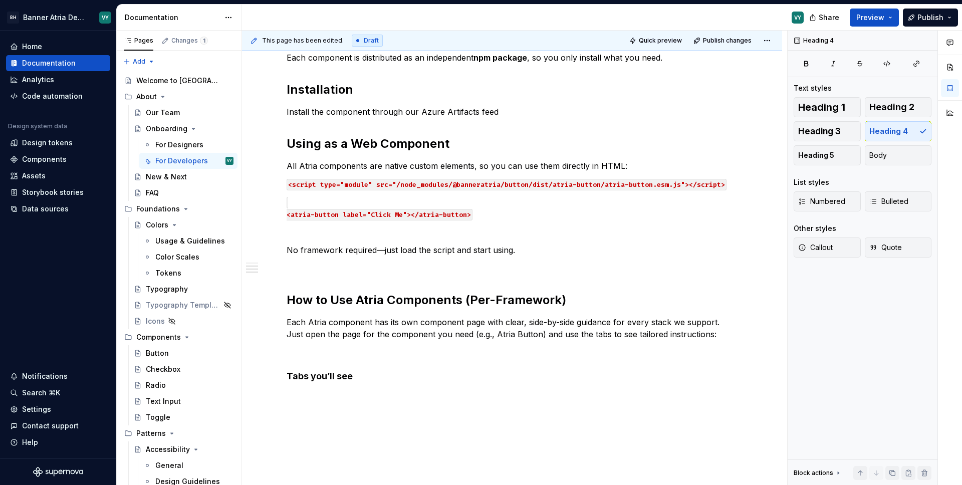
click at [295, 385] on div "Getting Started with Atria Components Atria Components are built with Stencil.j…" at bounding box center [512, 244] width 540 height 590
click at [295, 390] on p at bounding box center [512, 396] width 451 height 12
click at [266, 385] on button "button" at bounding box center [265, 384] width 14 height 14
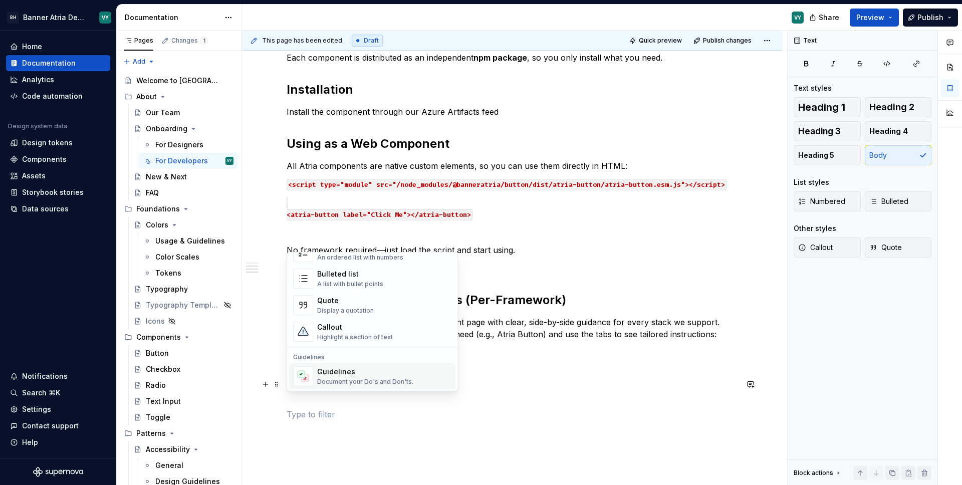
scroll to position [179, 0]
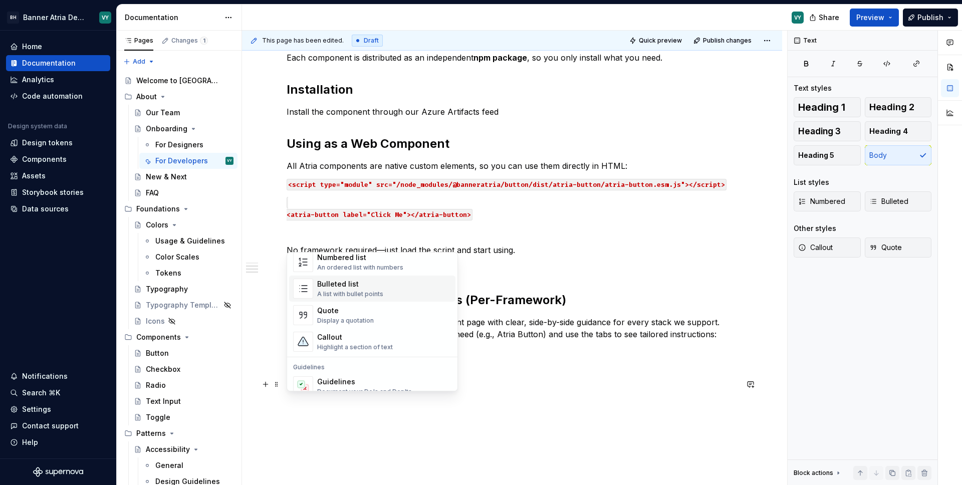
click at [335, 289] on div "Bulleted list" at bounding box center [350, 284] width 66 height 10
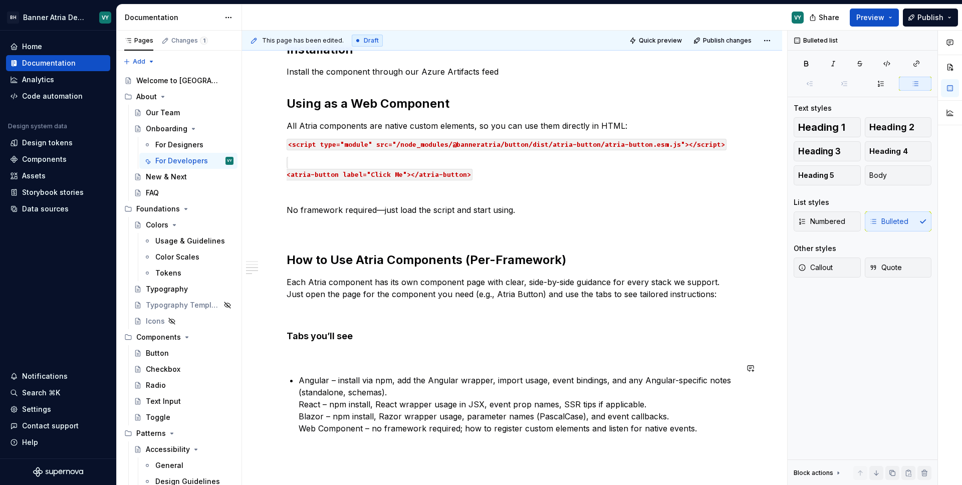
scroll to position [321, 0]
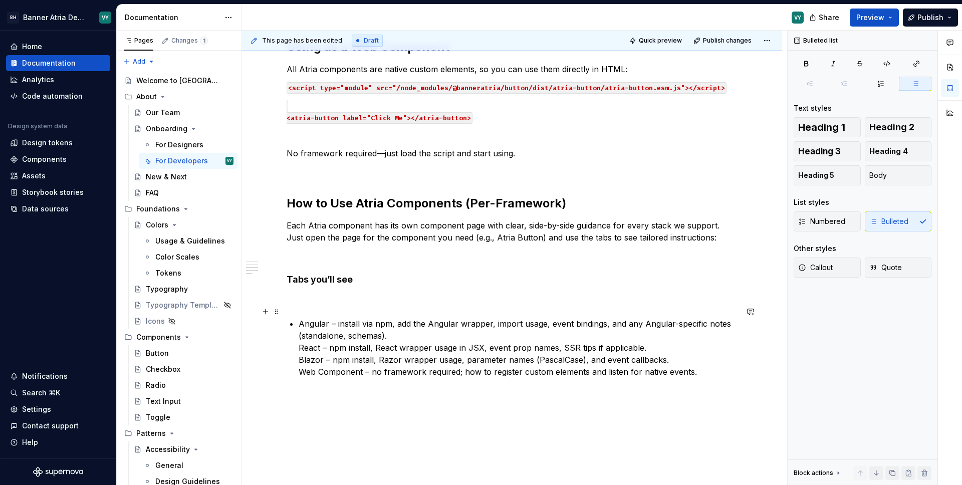
click at [301, 318] on p "Angular – install via npm, add the Angular wrapper, import usage, event binding…" at bounding box center [518, 348] width 439 height 60
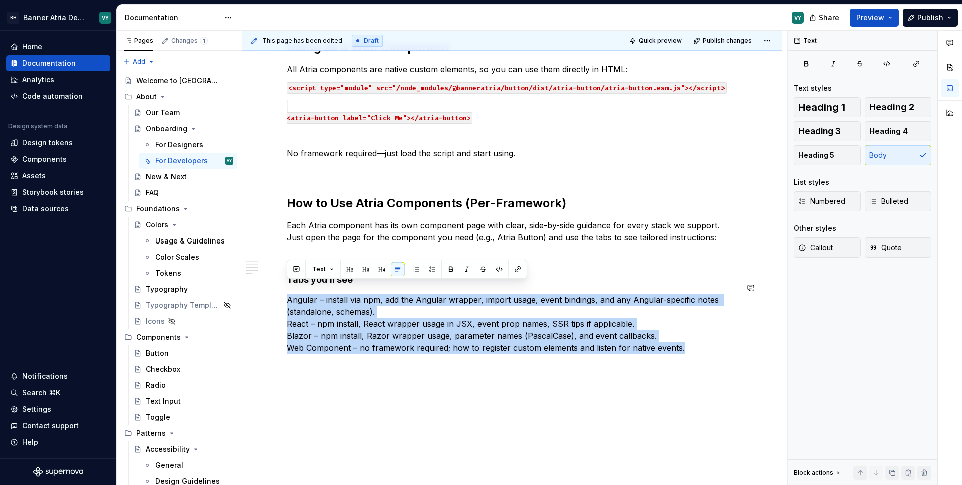
drag, startPoint x: 289, startPoint y: 287, endPoint x: 707, endPoint y: 347, distance: 422.6
click at [707, 347] on div "Getting Started with Atria Components Atria Components are built with Stencil.j…" at bounding box center [512, 121] width 451 height 489
click at [416, 273] on button "button" at bounding box center [416, 269] width 14 height 14
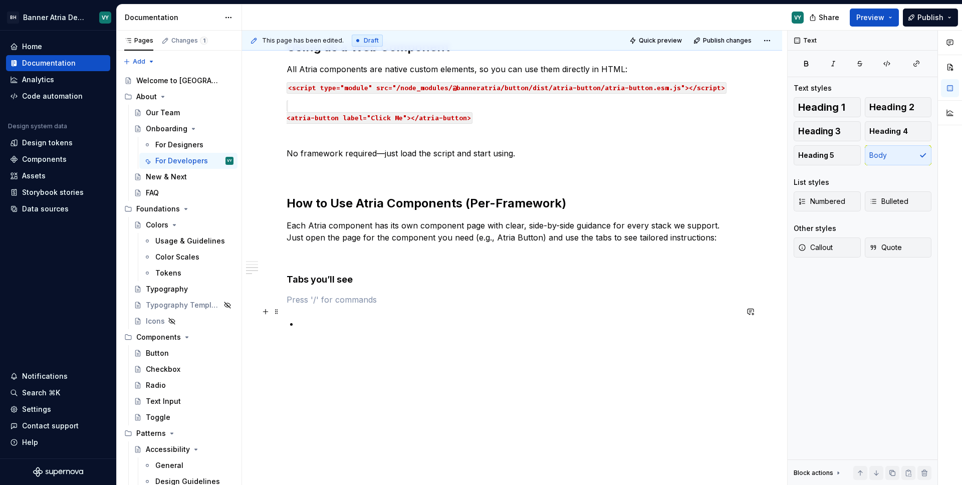
scroll to position [311, 0]
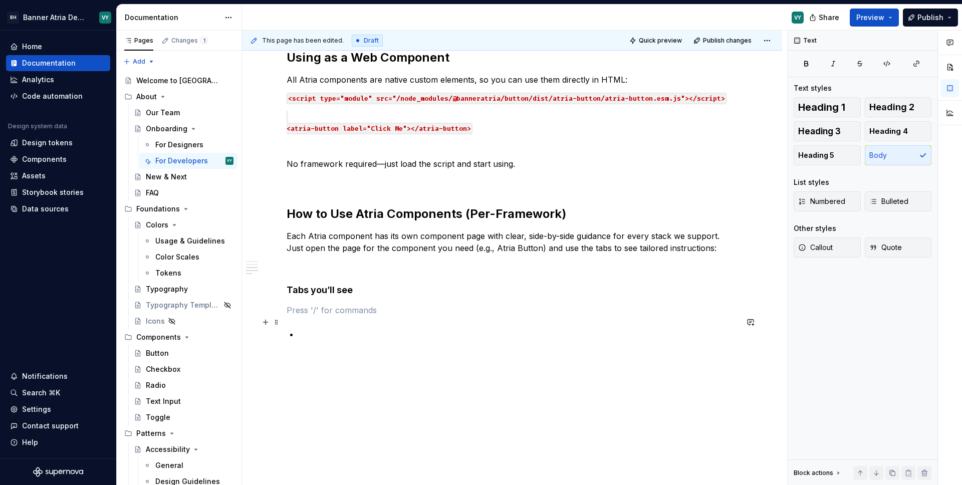
click at [359, 328] on p at bounding box center [518, 334] width 439 height 12
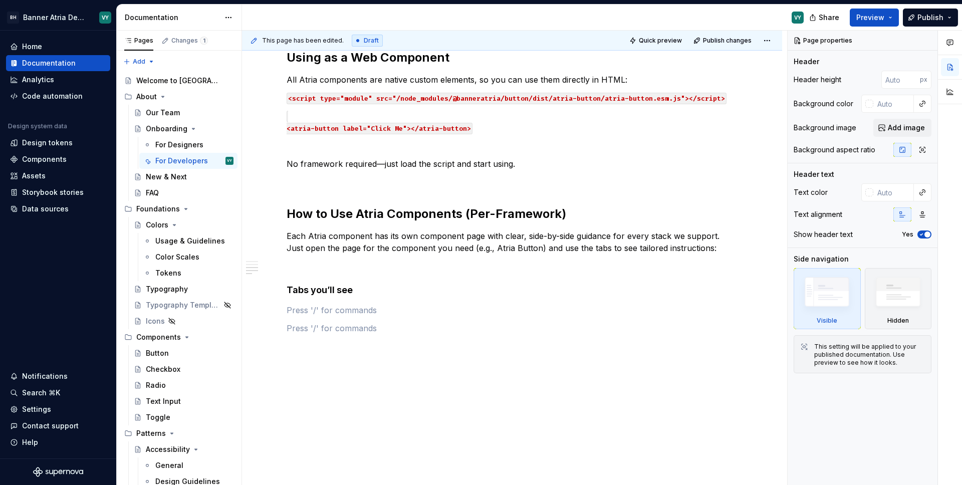
scroll to position [305, 0]
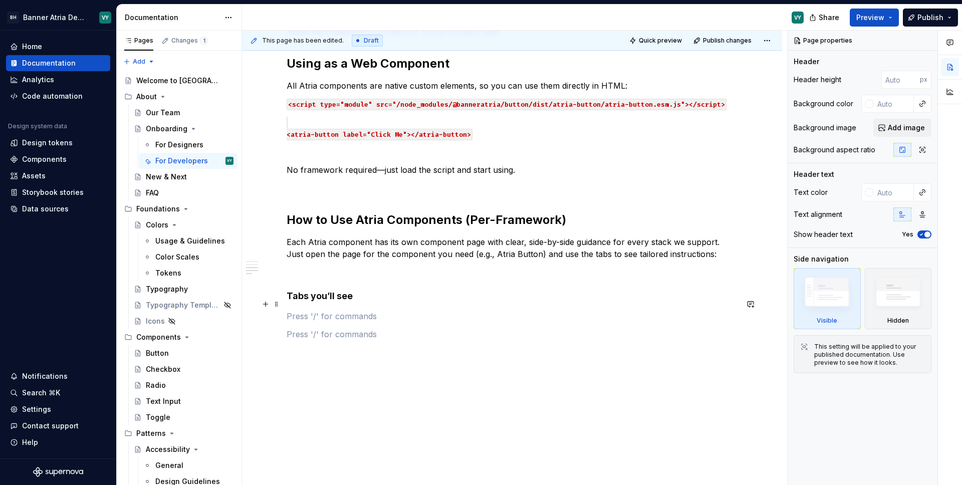
click at [313, 310] on p at bounding box center [512, 316] width 451 height 12
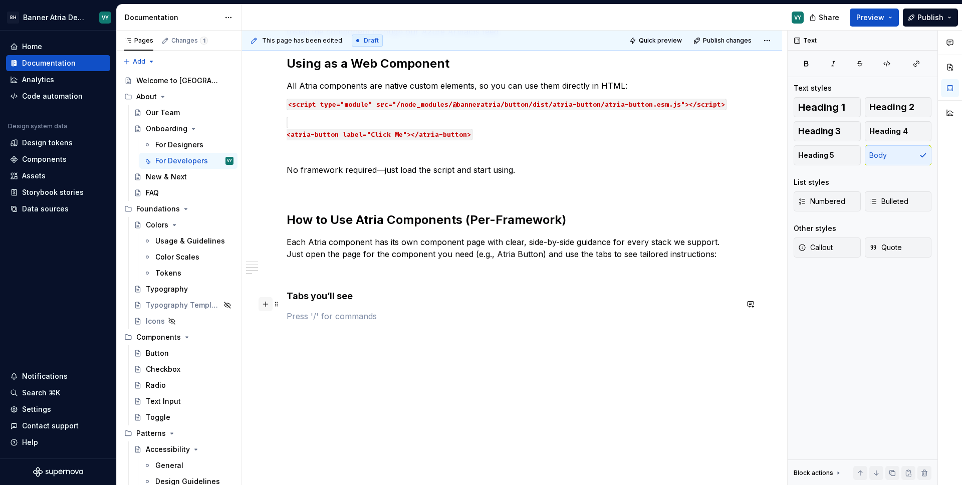
click at [266, 306] on button "button" at bounding box center [265, 304] width 14 height 14
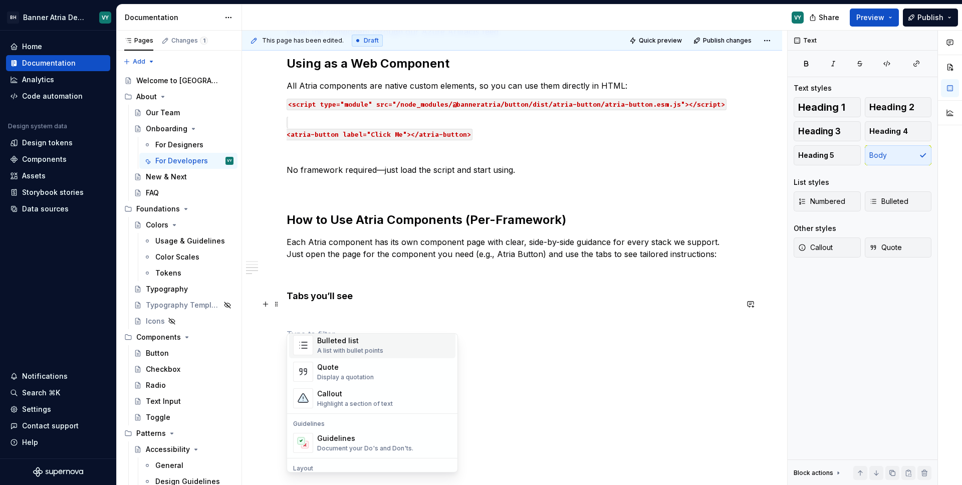
scroll to position [144, 0]
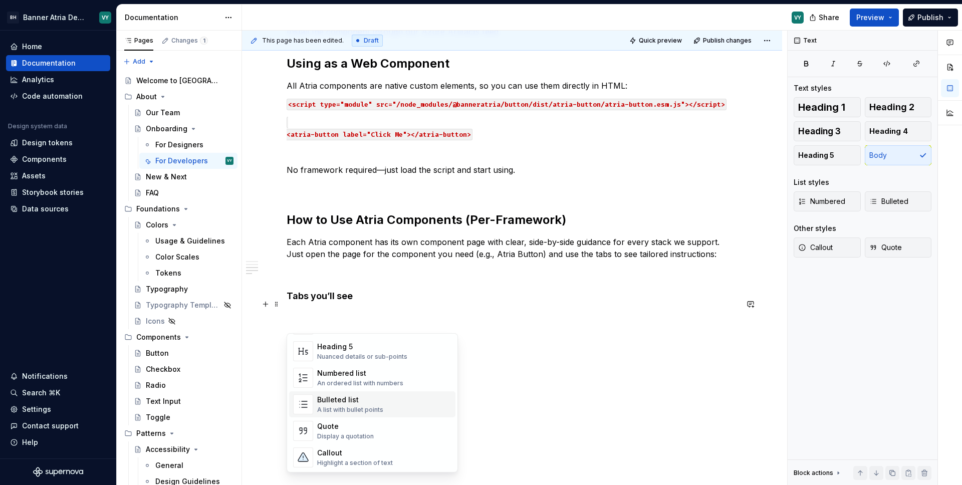
click at [346, 403] on div "Bulleted list" at bounding box center [350, 400] width 66 height 10
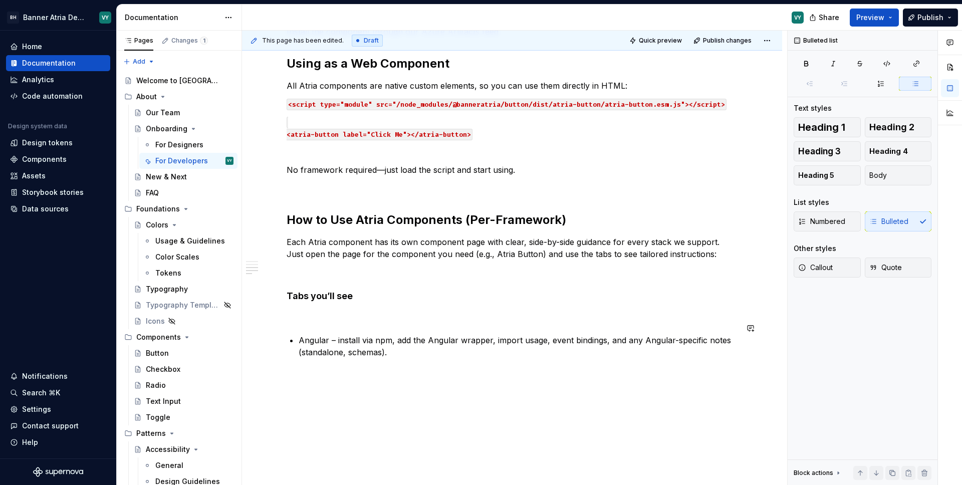
click at [313, 314] on div "Getting Started with Atria Components Atria Components are built with Stencil.j…" at bounding box center [512, 137] width 451 height 489
click at [305, 311] on div "Getting Started with Atria Components Atria Components are built with Stencil.j…" at bounding box center [512, 137] width 451 height 489
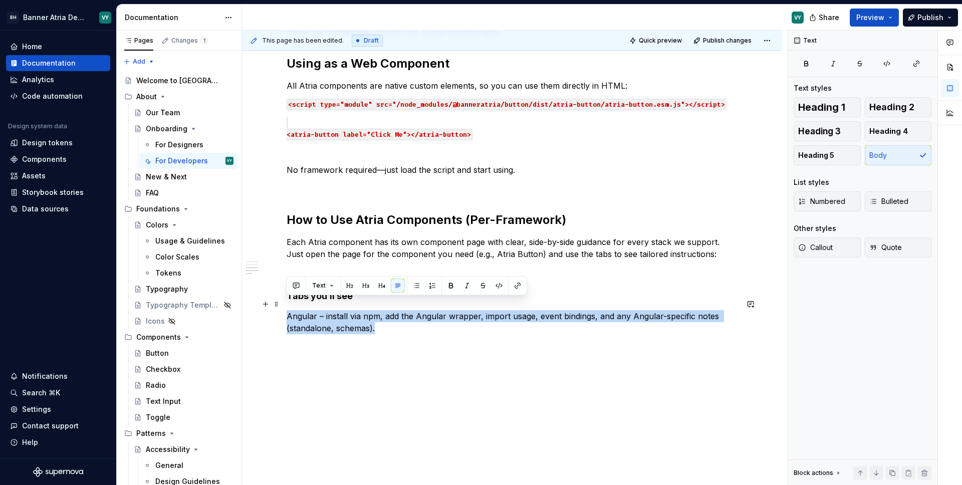
drag, startPoint x: 287, startPoint y: 304, endPoint x: 378, endPoint y: 315, distance: 92.3
click at [378, 315] on p "Angular – install via npm, add the Angular wrapper, import usage, event binding…" at bounding box center [512, 322] width 451 height 24
click at [414, 288] on button "button" at bounding box center [416, 286] width 14 height 14
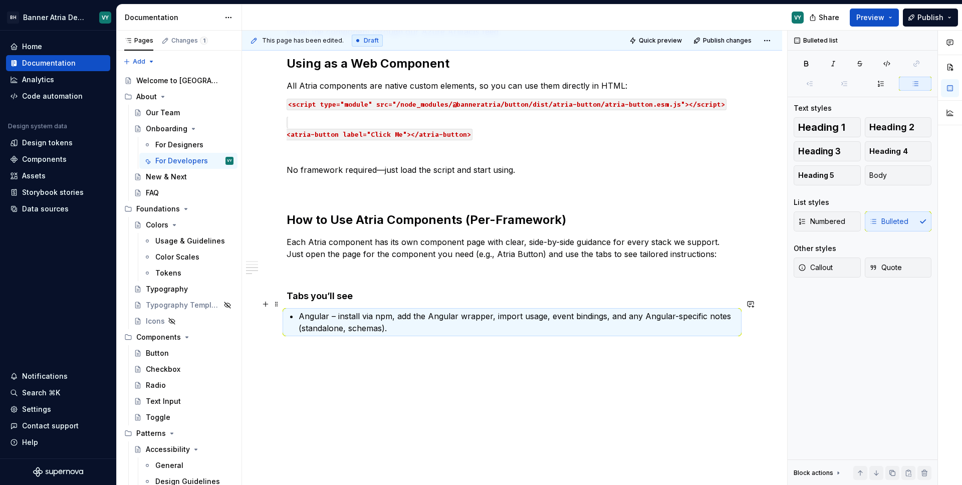
click at [402, 320] on p "Angular – install via npm, add the Angular wrapper, import usage, event binding…" at bounding box center [518, 322] width 439 height 24
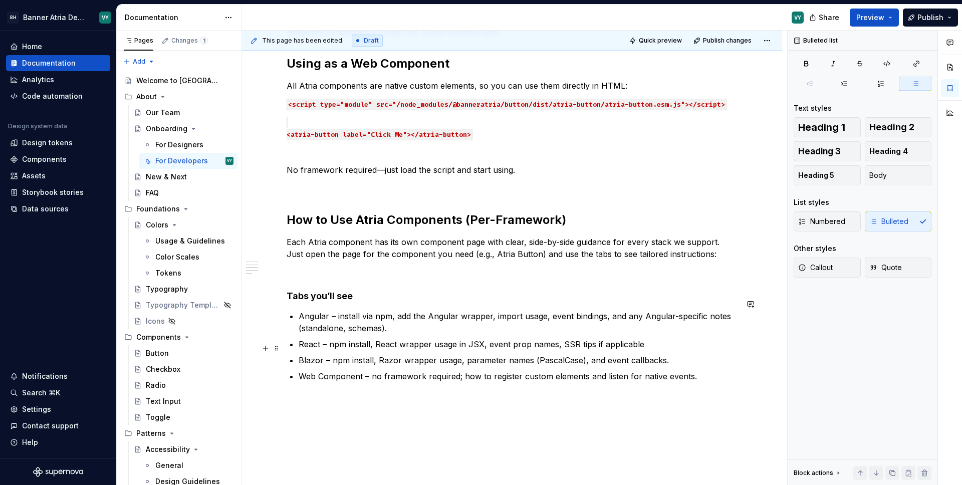
click at [490, 339] on ul "Angular – install via npm, add the Angular wrapper, import usage, event binding…" at bounding box center [518, 346] width 439 height 72
click at [643, 338] on p "React – npm install, React wrapper usage in JSX, event prop names, SSR tips if …" at bounding box center [518, 344] width 439 height 12
click at [389, 319] on p "Angular – install via npm, add the Angular wrapper, import usage, event binding…" at bounding box center [518, 322] width 439 height 24
click at [709, 370] on p "Web Component – no framework required; how to register custom elements and list…" at bounding box center [518, 376] width 439 height 12
click at [312, 310] on p "Angular – install via npm, add the Angular wrapper, import usage, event binding…" at bounding box center [518, 322] width 439 height 24
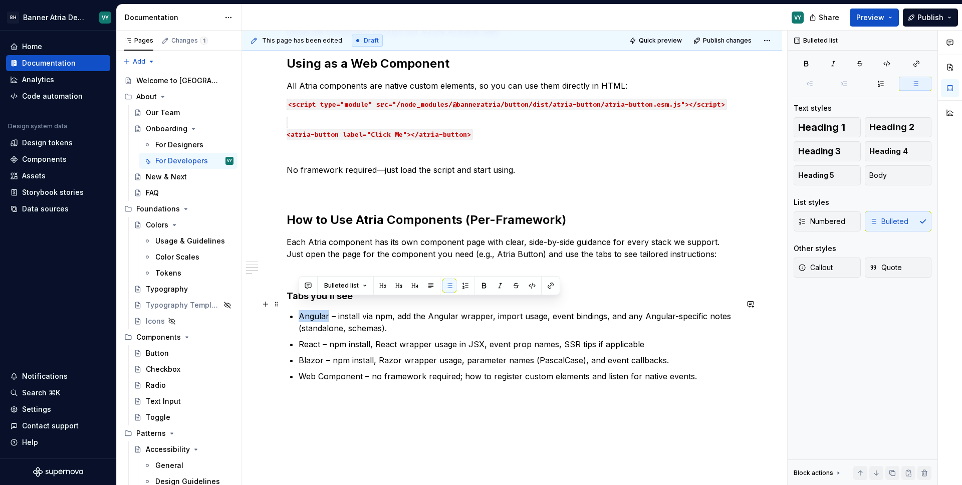
click at [312, 310] on p "Angular – install via npm, add the Angular wrapper, import usage, event binding…" at bounding box center [518, 322] width 439 height 24
click at [484, 286] on button "button" at bounding box center [484, 286] width 14 height 14
click at [312, 338] on p "React – npm install, React wrapper usage in JSX, event prop names, SSR tips if …" at bounding box center [518, 344] width 439 height 12
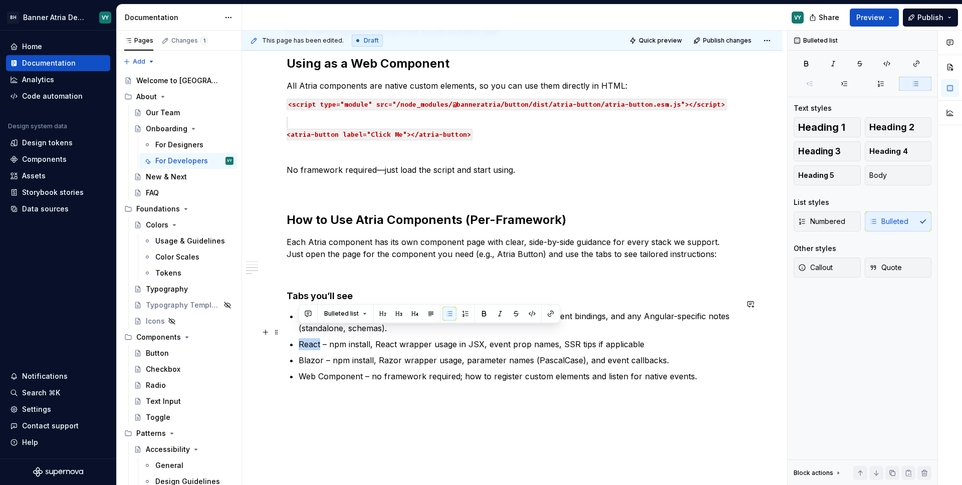
click at [312, 338] on p "React – npm install, React wrapper usage in JSX, event prop names, SSR tips if …" at bounding box center [518, 344] width 439 height 12
click at [480, 310] on button "button" at bounding box center [484, 314] width 14 height 14
click at [306, 354] on p "Blazor – npm install, Razor wrapper usage, parameter names (PascalCase), and ev…" at bounding box center [518, 360] width 439 height 12
click at [481, 328] on button "button" at bounding box center [484, 330] width 14 height 14
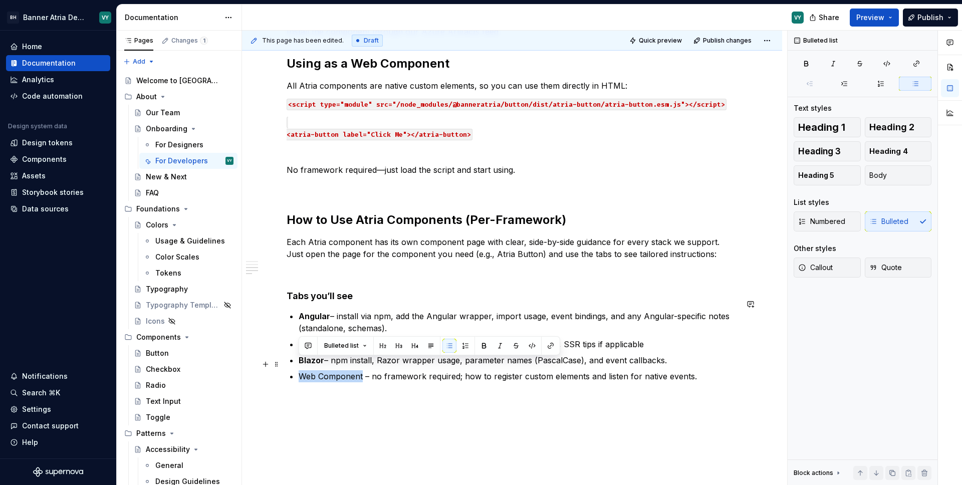
drag, startPoint x: 301, startPoint y: 364, endPoint x: 361, endPoint y: 365, distance: 59.6
click at [361, 370] on p "Web Component – no framework required; how to register custom elements and list…" at bounding box center [518, 376] width 439 height 12
click at [480, 348] on button "button" at bounding box center [484, 346] width 14 height 14
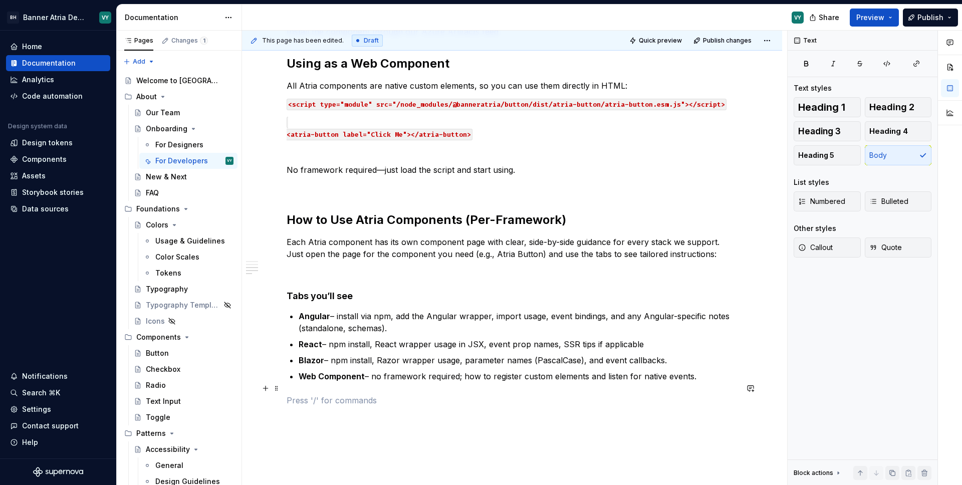
click at [448, 394] on p at bounding box center [512, 400] width 451 height 12
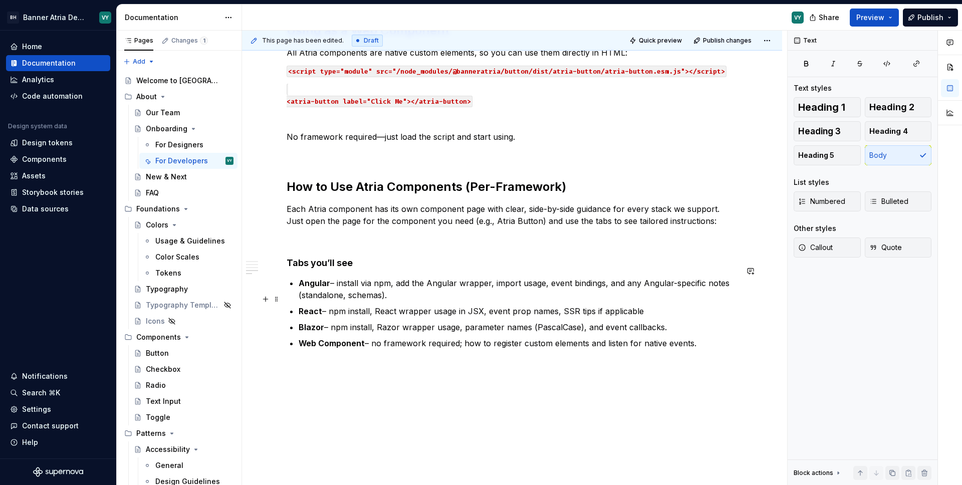
scroll to position [371, 0]
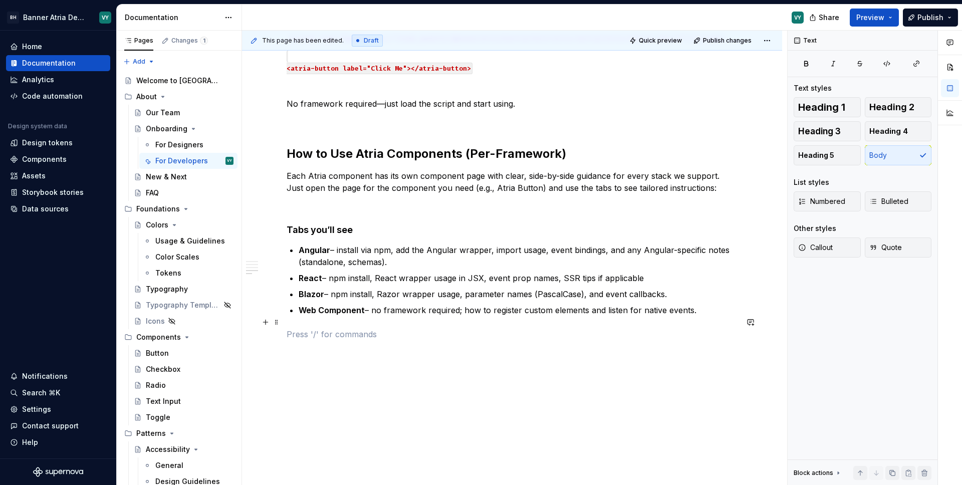
click at [301, 328] on p at bounding box center [512, 334] width 451 height 12
click at [266, 324] on button "button" at bounding box center [265, 322] width 14 height 14
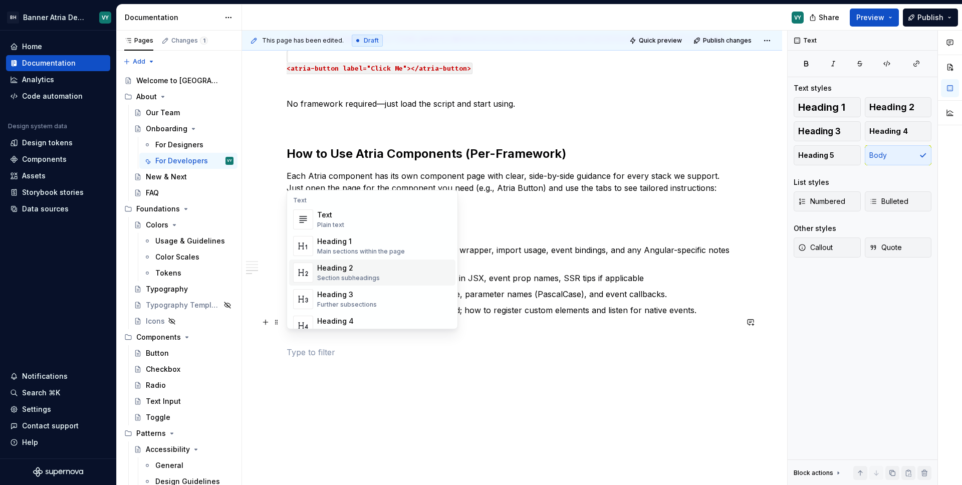
click at [337, 274] on div "Section subheadings" at bounding box center [348, 278] width 63 height 8
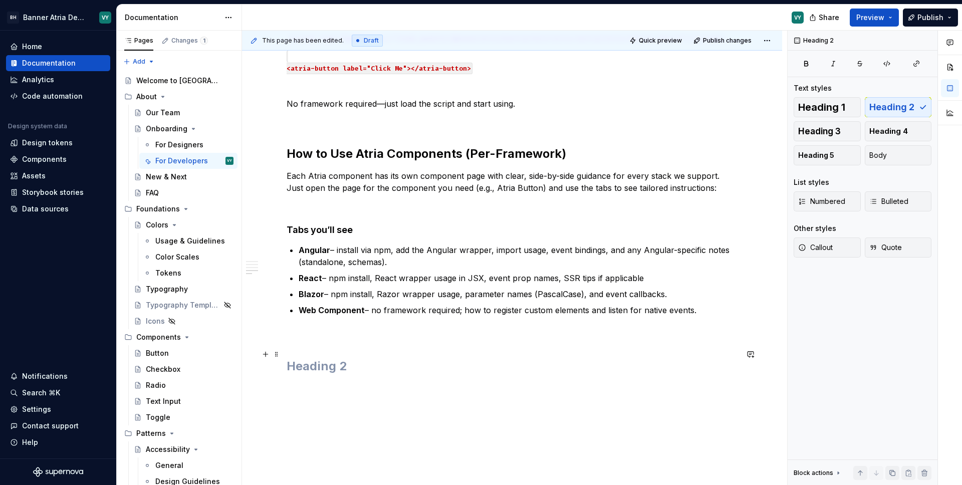
click at [302, 359] on h2 at bounding box center [512, 366] width 451 height 16
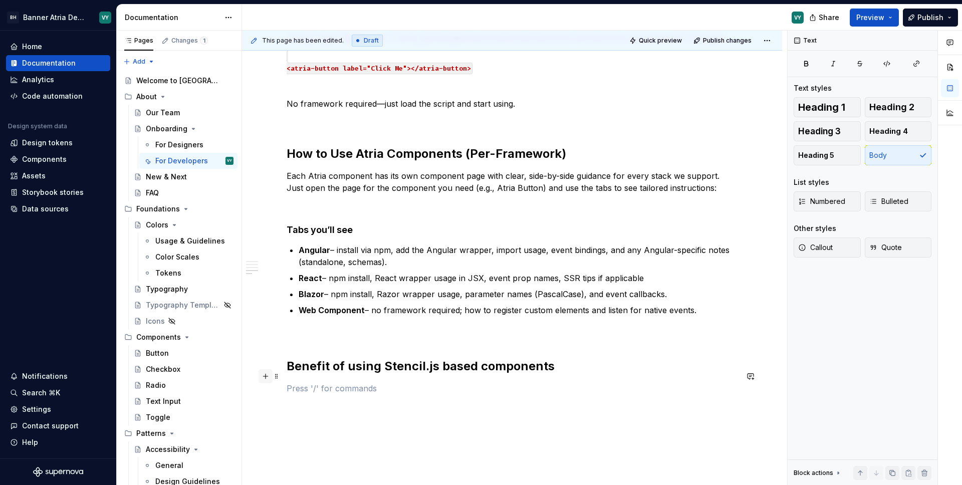
click at [267, 379] on button "button" at bounding box center [265, 376] width 14 height 14
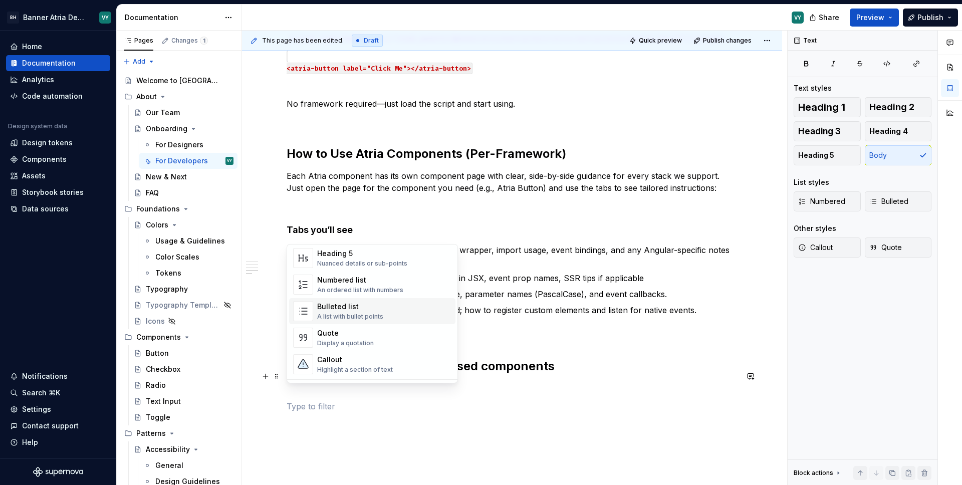
scroll to position [146, 0]
click at [339, 315] on div "A list with bullet points" at bounding box center [350, 319] width 66 height 8
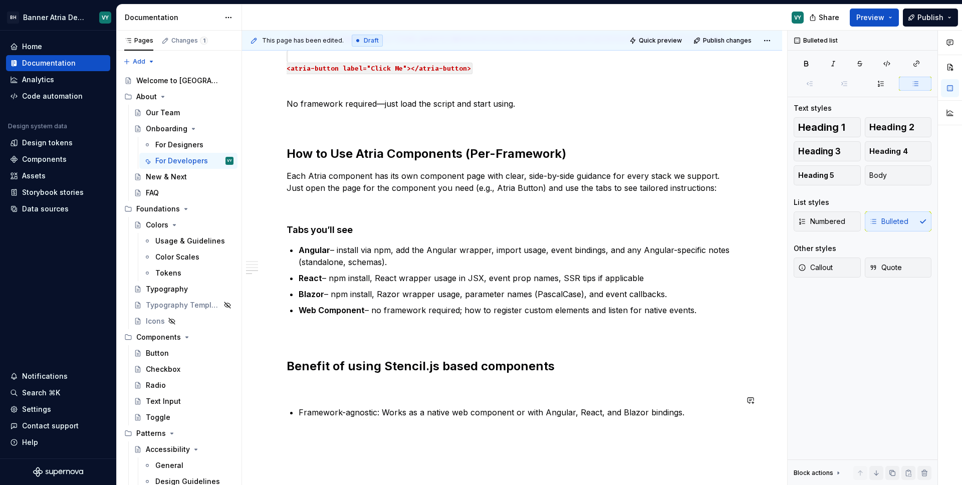
click at [306, 392] on div "Getting Started with Atria Components Atria Components are built with Stencil.j…" at bounding box center [512, 122] width 451 height 591
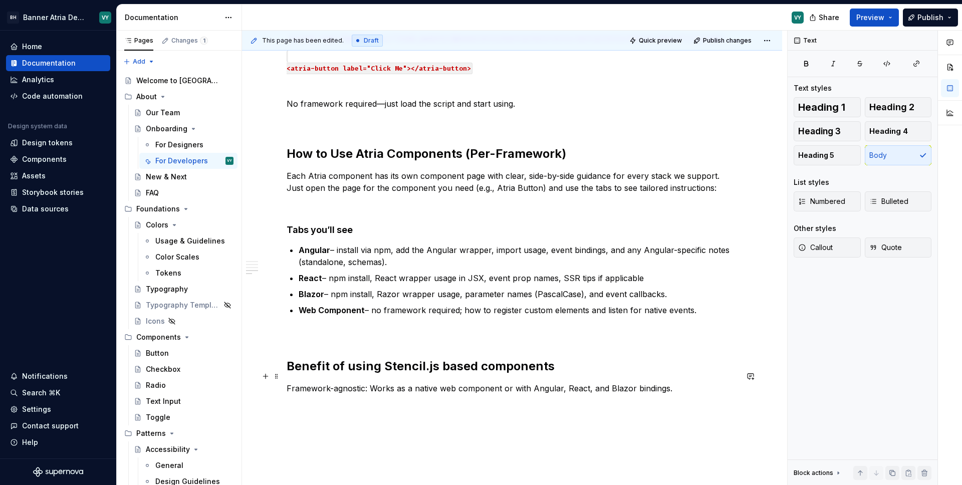
click at [298, 382] on p "Framework-agnostic: Works as a native web component or with Angular, React, and…" at bounding box center [512, 388] width 451 height 12
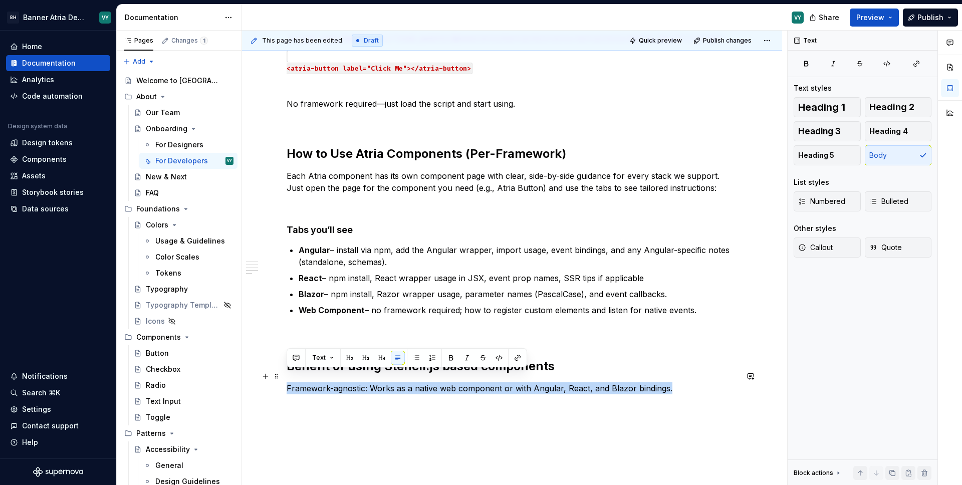
click at [298, 382] on p "Framework-agnostic: Works as a native web component or with Angular, React, and…" at bounding box center [512, 388] width 451 height 12
click at [265, 378] on button "button" at bounding box center [265, 376] width 14 height 14
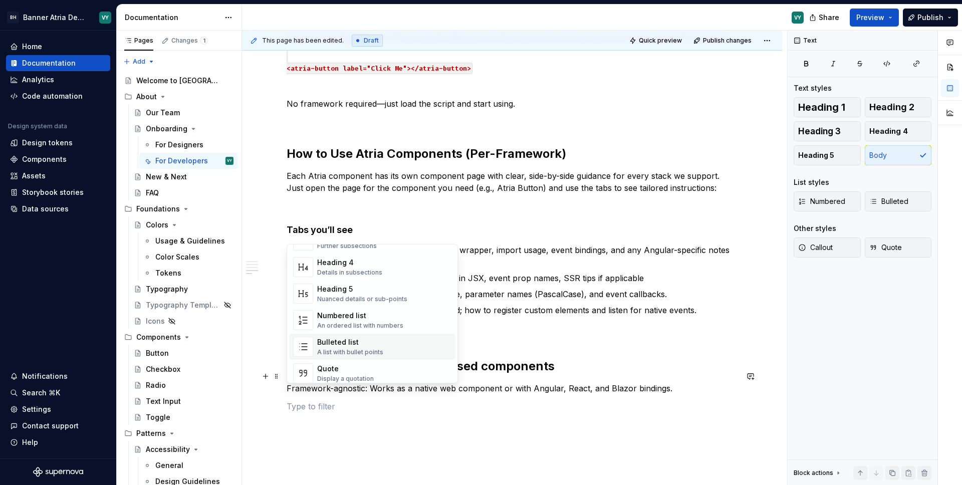
scroll to position [115, 0]
click at [340, 344] on div "Bulleted list" at bounding box center [350, 340] width 66 height 10
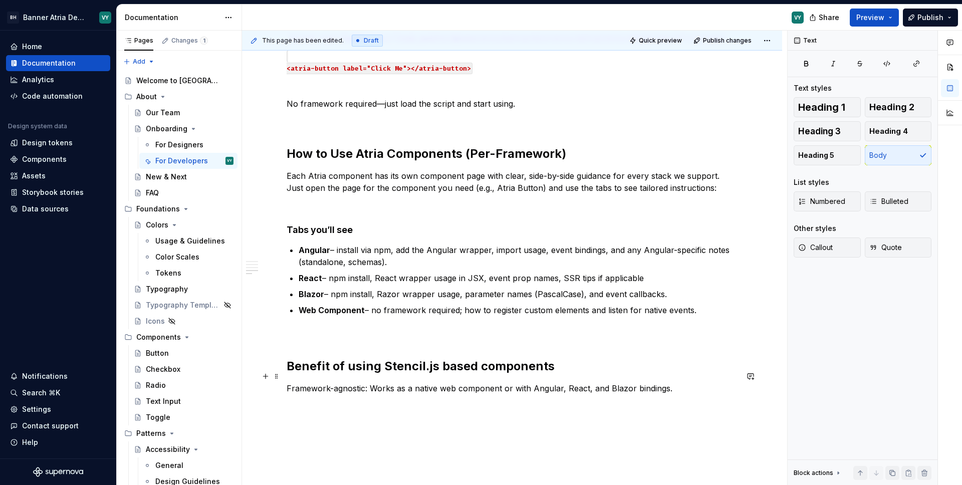
click at [330, 382] on p "Framework-agnostic: Works as a native web component or with Angular, React, and…" at bounding box center [512, 388] width 451 height 12
click at [318, 382] on p "Framework-agnostic: Works as a native web component or with Angular, React, and…" at bounding box center [512, 388] width 451 height 12
click at [290, 382] on p "Framework-agnostic: Works as a native web component or with Angular, React, and…" at bounding box center [512, 388] width 451 height 12
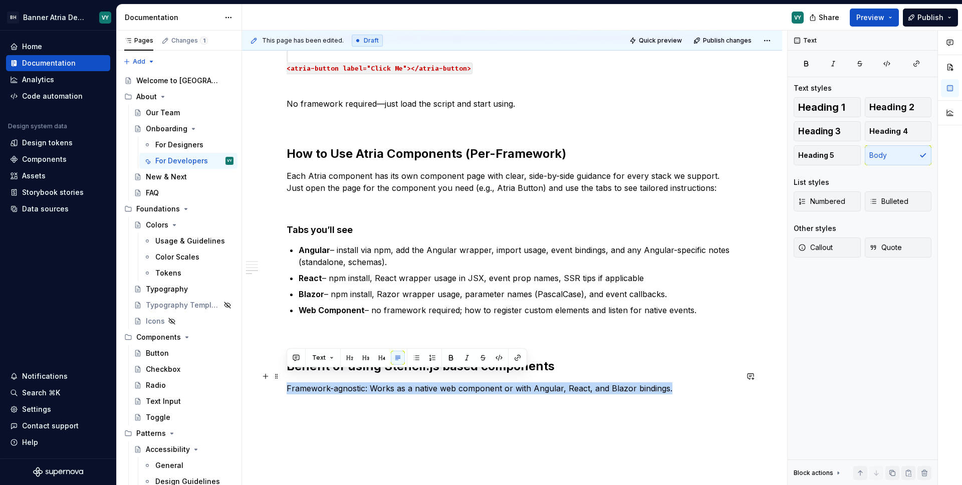
click at [290, 382] on p "Framework-agnostic: Works as a native web component or with Angular, React, and…" at bounding box center [512, 388] width 451 height 12
click at [415, 360] on button "button" at bounding box center [416, 358] width 14 height 14
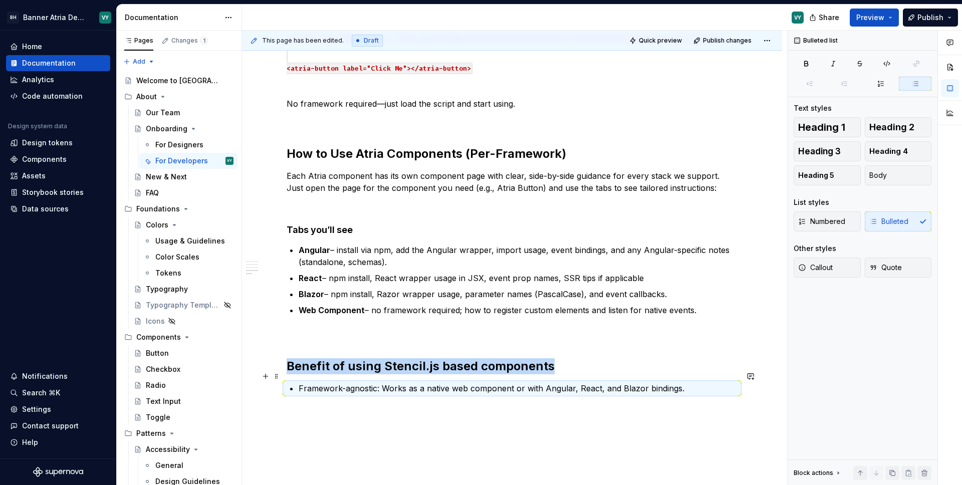
click at [684, 382] on p "Framework-agnostic: Works as a native web component or with Angular, React, and…" at bounding box center [518, 388] width 439 height 12
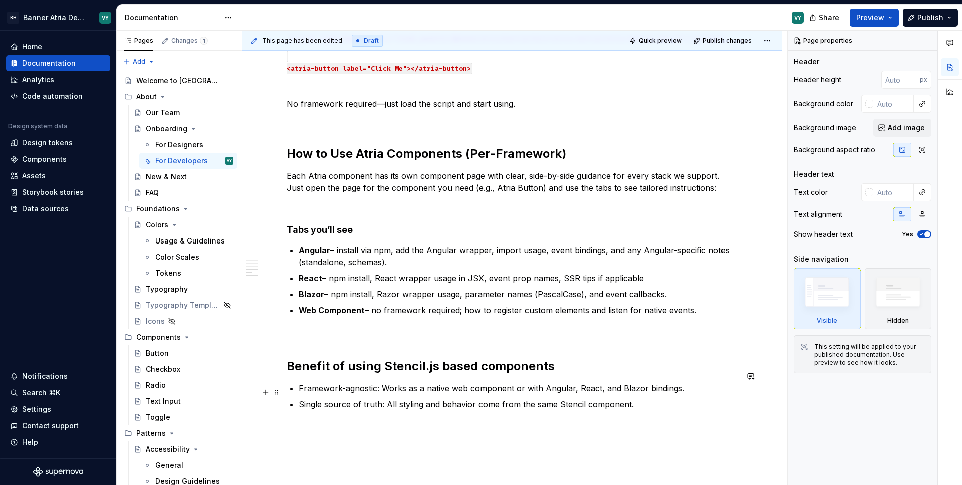
drag, startPoint x: 661, startPoint y: 395, endPoint x: 673, endPoint y: 395, distance: 12.5
click at [661, 398] on p "Single source of truth: All styling and behavior come from the same Stencil com…" at bounding box center [518, 404] width 439 height 12
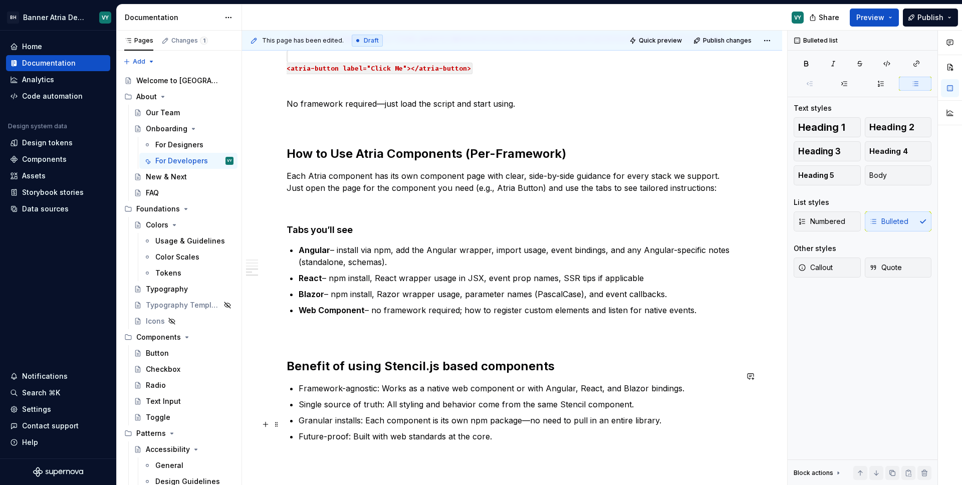
click at [501, 430] on p "Future-proof: Built with web standards at the core." at bounding box center [518, 436] width 439 height 12
drag, startPoint x: 300, startPoint y: 375, endPoint x: 377, endPoint y: 379, distance: 77.2
click at [377, 382] on p "Framework-agnostic: Works as a native web component or with Angular, React, and…" at bounding box center [518, 388] width 439 height 12
click at [485, 358] on button "button" at bounding box center [484, 358] width 14 height 14
drag, startPoint x: 301, startPoint y: 393, endPoint x: 379, endPoint y: 394, distance: 78.7
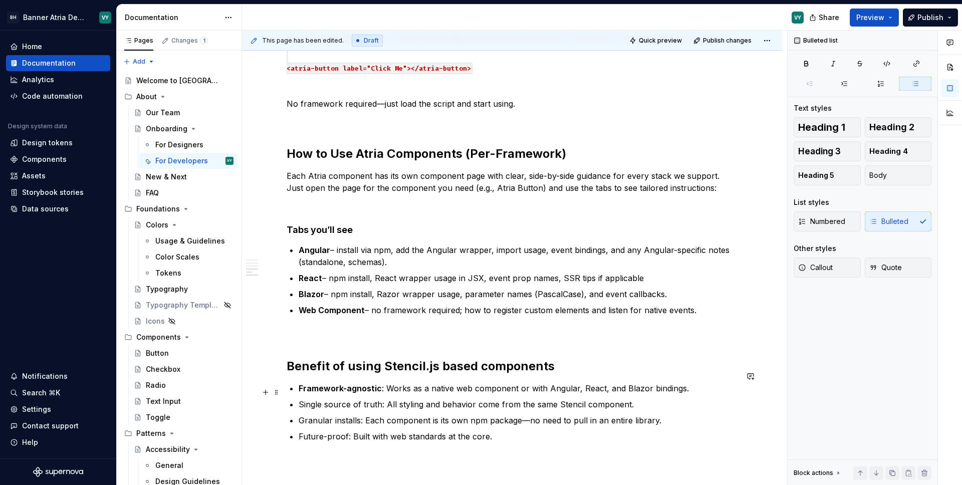
click at [379, 398] on p "Single source of truth: All styling and behavior come from the same Stencil com…" at bounding box center [518, 404] width 439 height 12
click at [336, 401] on ul "Framework-agnostic : Works as a native web component or with Angular, React, an…" at bounding box center [518, 412] width 439 height 60
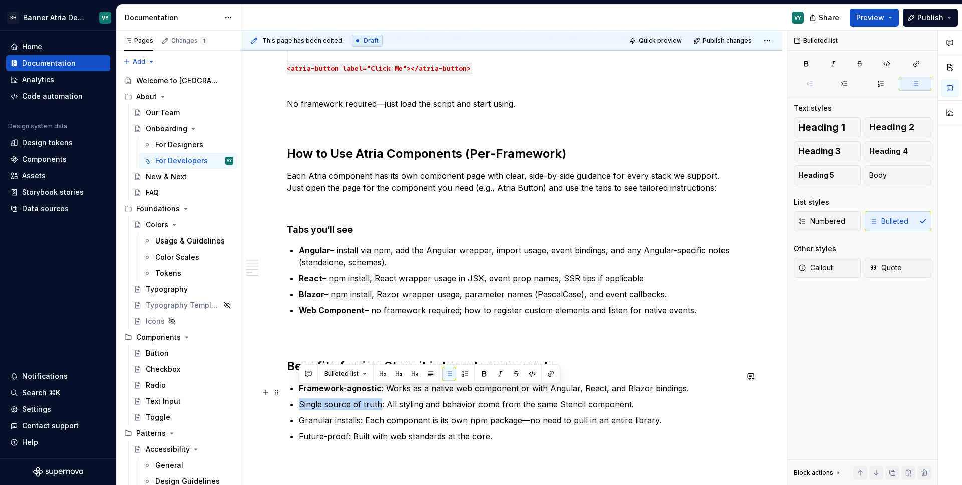
drag, startPoint x: 301, startPoint y: 391, endPoint x: 380, endPoint y: 393, distance: 79.7
click at [380, 398] on p "Single source of truth: All styling and behavior come from the same Stencil com…" at bounding box center [518, 404] width 439 height 12
click at [482, 374] on button "button" at bounding box center [484, 374] width 14 height 14
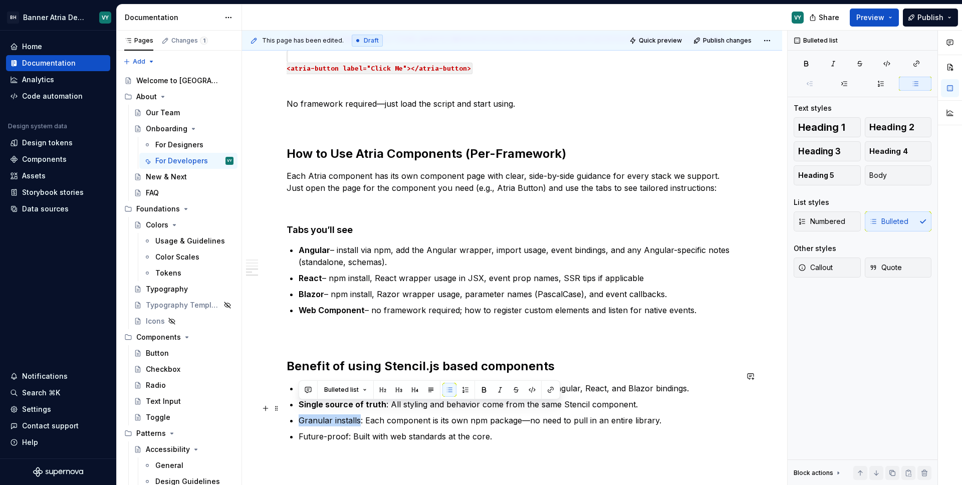
drag, startPoint x: 301, startPoint y: 409, endPoint x: 360, endPoint y: 409, distance: 59.6
click at [360, 414] on p "Granular installs: Each component is its own npm package—no need to pull in an …" at bounding box center [518, 420] width 439 height 12
click at [484, 390] on button "button" at bounding box center [484, 390] width 14 height 14
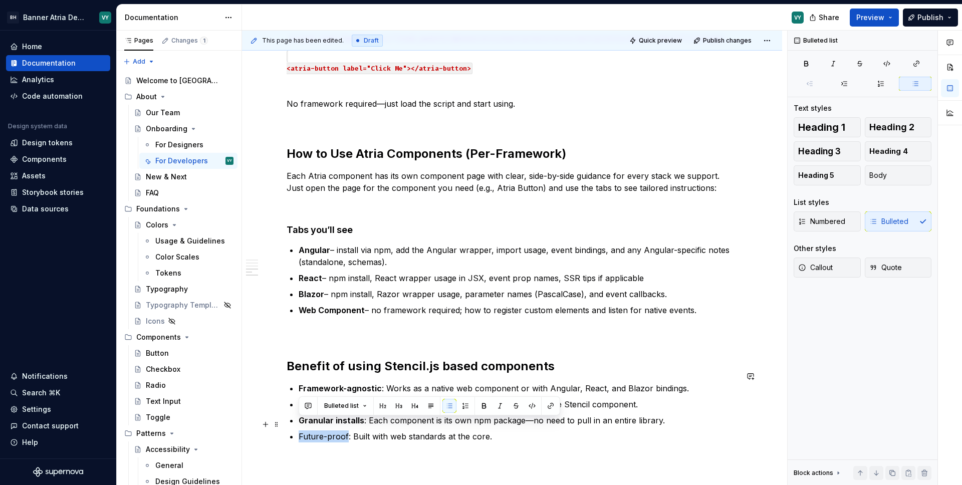
drag, startPoint x: 298, startPoint y: 424, endPoint x: 347, endPoint y: 424, distance: 49.1
click at [347, 430] on p "Future-proof: Built with web standards at the core." at bounding box center [518, 436] width 439 height 12
click at [484, 411] on button "button" at bounding box center [484, 406] width 14 height 14
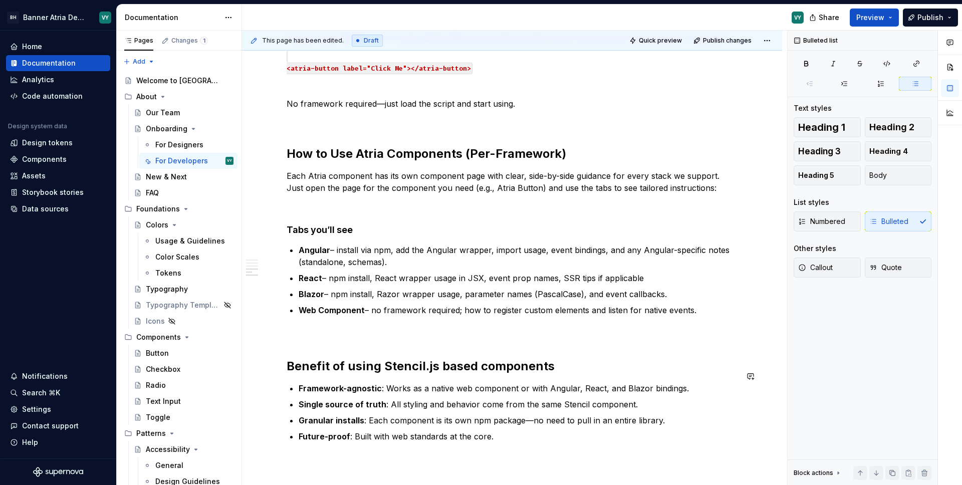
click at [611, 433] on div "Getting Started with Atria Components Atria Components are built with Stencil.j…" at bounding box center [512, 140] width 451 height 627
click at [561, 414] on p "Granular installs : Each component is its own npm package—no need to pull in an…" at bounding box center [518, 420] width 439 height 12
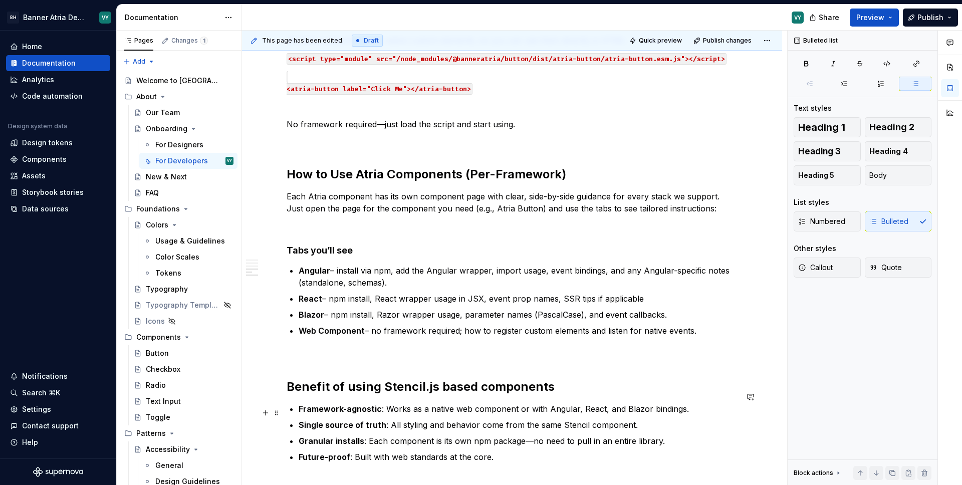
scroll to position [473, 0]
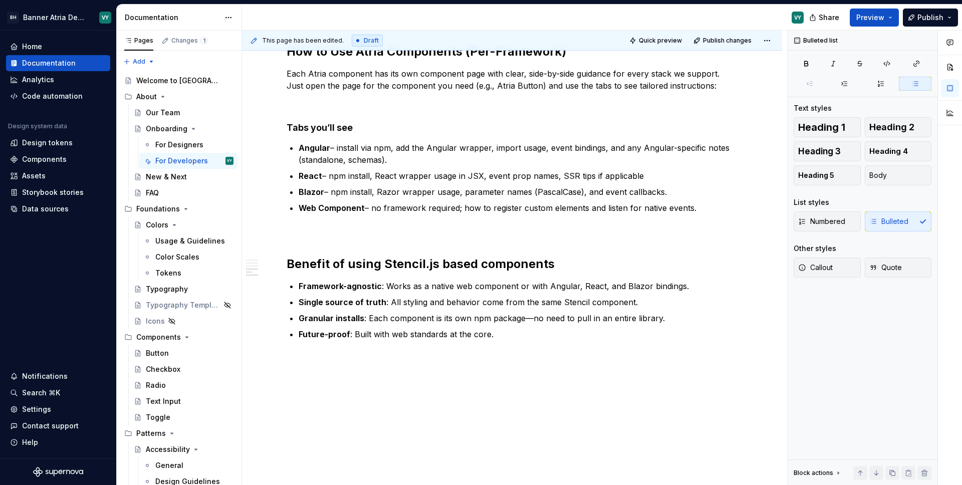
click at [295, 232] on div "Getting Started with Atria Components Atria Components are built with Stencil.j…" at bounding box center [512, 32] width 451 height 615
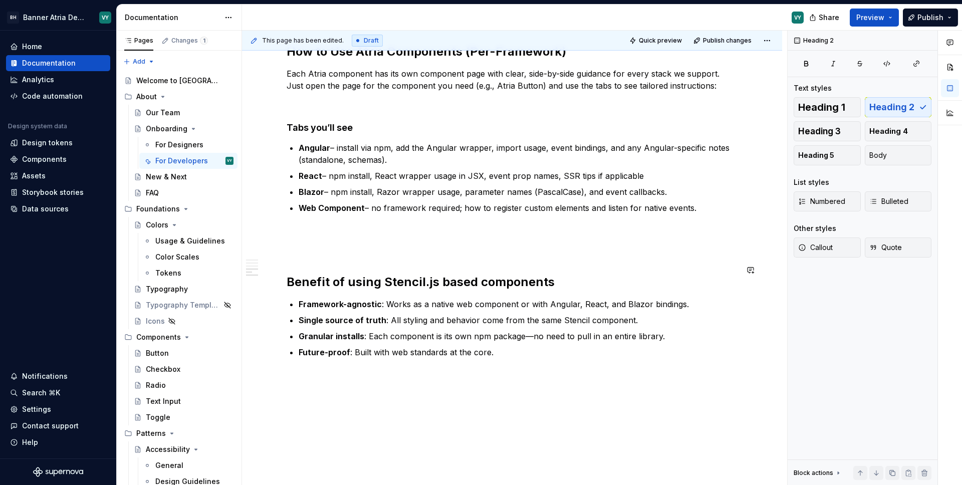
click at [298, 244] on p at bounding box center [512, 250] width 451 height 12
click at [267, 240] on button "button" at bounding box center [265, 238] width 14 height 14
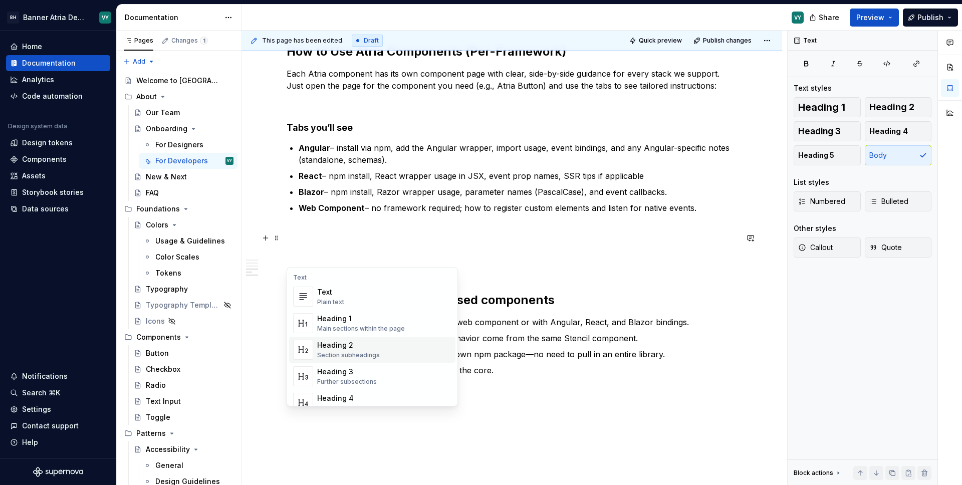
click at [341, 346] on div "Heading 2" at bounding box center [348, 345] width 63 height 10
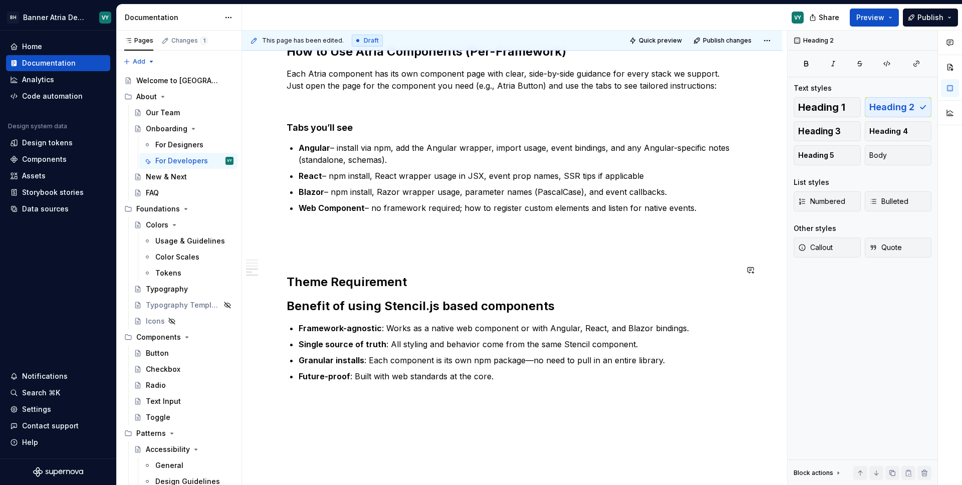
click at [303, 260] on div "Getting Started with Atria Components Atria Components are built with Stencil.j…" at bounding box center [512, 53] width 451 height 657
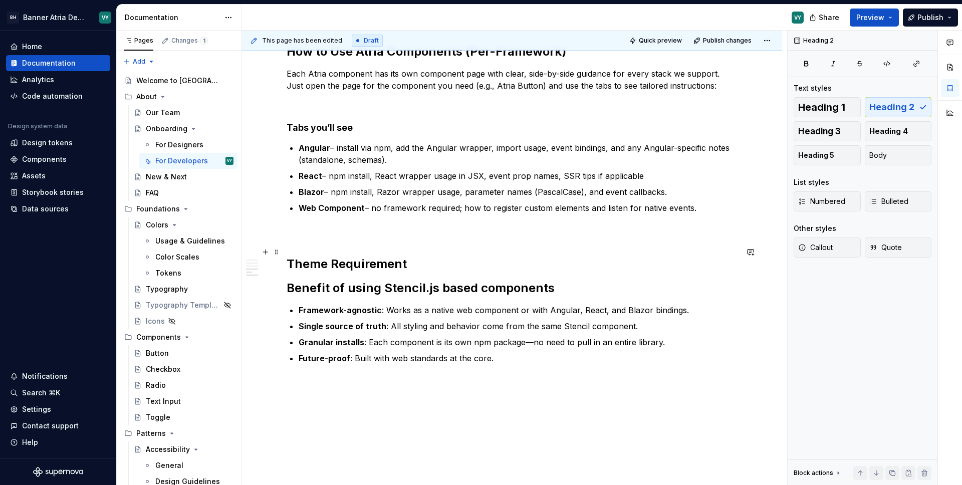
click at [419, 256] on h2 "Theme Requirement" at bounding box center [512, 264] width 451 height 16
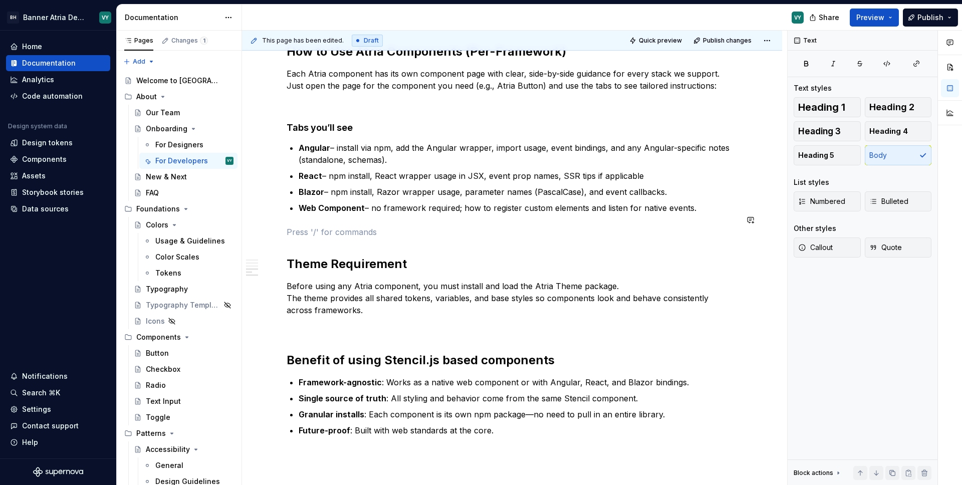
click at [503, 209] on div "Getting Started with Atria Components Atria Components are built with Stencil.j…" at bounding box center [512, 80] width 451 height 711
click at [325, 322] on p at bounding box center [512, 328] width 451 height 12
click at [889, 65] on icon "button" at bounding box center [887, 64] width 6 height 6
click at [322, 325] on div "Getting Started with Atria Components Atria Components are built with Stencil.j…" at bounding box center [512, 80] width 451 height 711
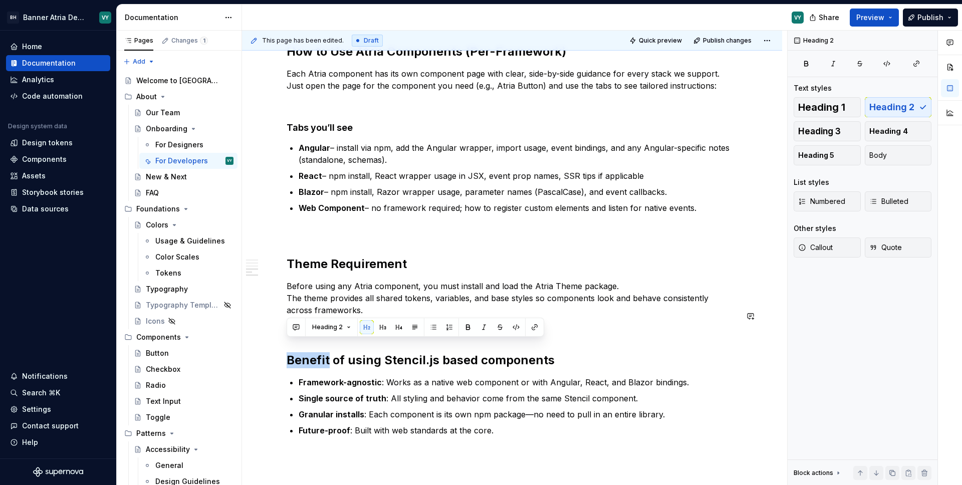
click at [322, 325] on div "Getting Started with Atria Components Atria Components are built with Stencil.j…" at bounding box center [512, 80] width 451 height 711
click at [322, 325] on span "Heading 2" at bounding box center [327, 327] width 31 height 8
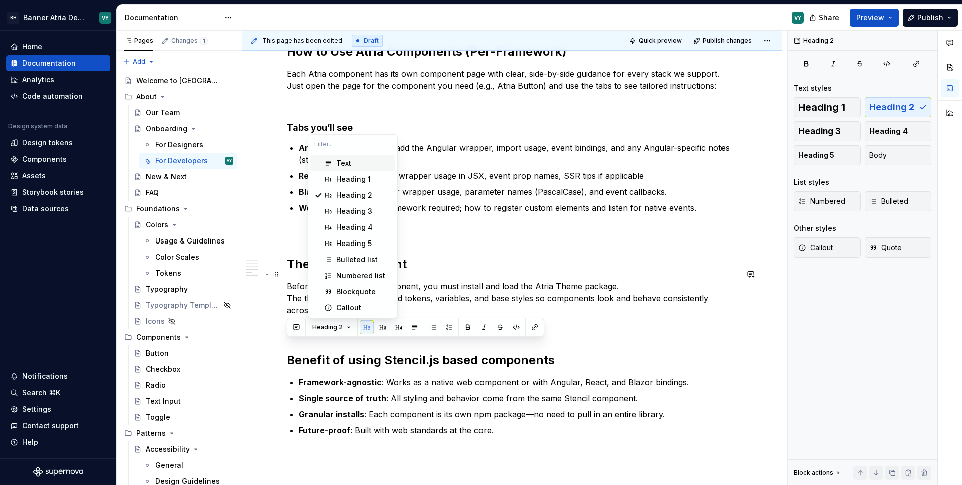
drag, startPoint x: 455, startPoint y: 292, endPoint x: 449, endPoint y: 295, distance: 6.3
click at [454, 292] on p "Before using any Atria component, you must install and load the Atria Theme pac…" at bounding box center [512, 298] width 451 height 36
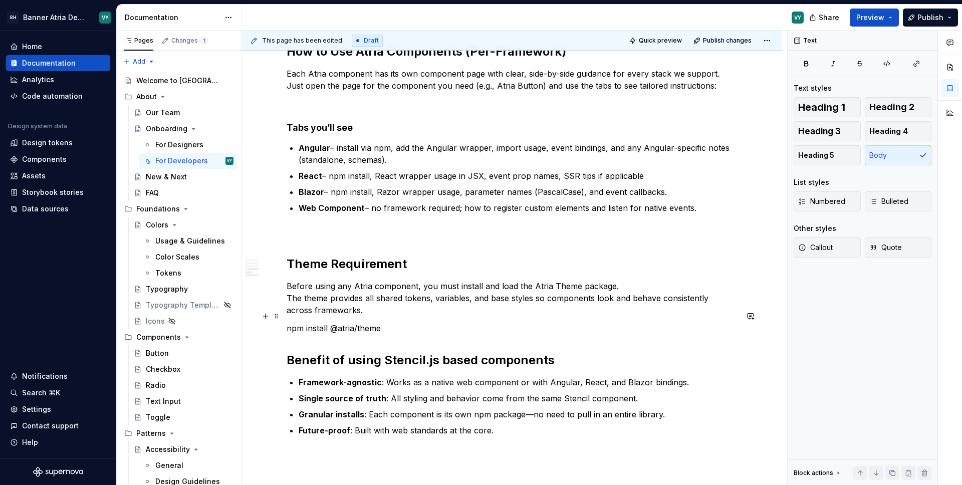
click at [365, 322] on p "npm install @atria/theme" at bounding box center [512, 328] width 451 height 12
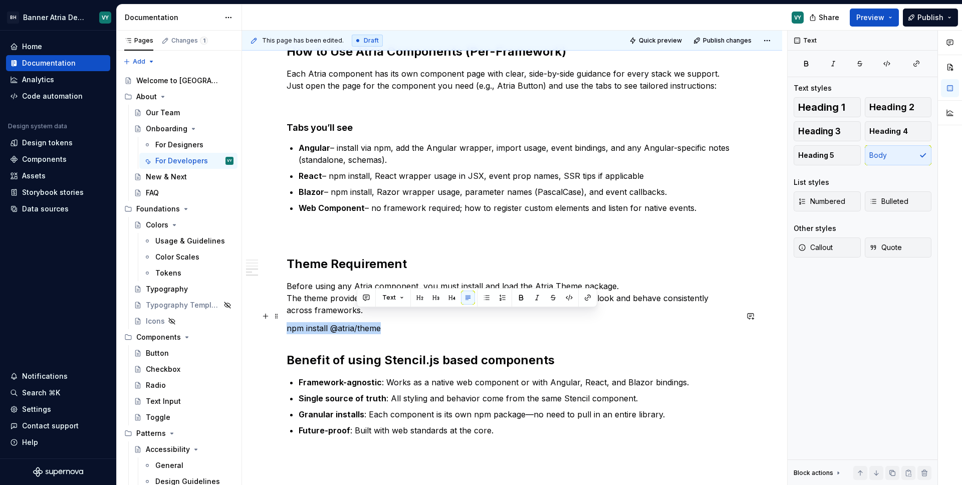
click at [365, 322] on p "npm install @atria/theme" at bounding box center [512, 328] width 451 height 12
click at [497, 296] on button "button" at bounding box center [499, 298] width 14 height 14
click at [401, 322] on p "npm install @atria/theme" at bounding box center [512, 328] width 451 height 12
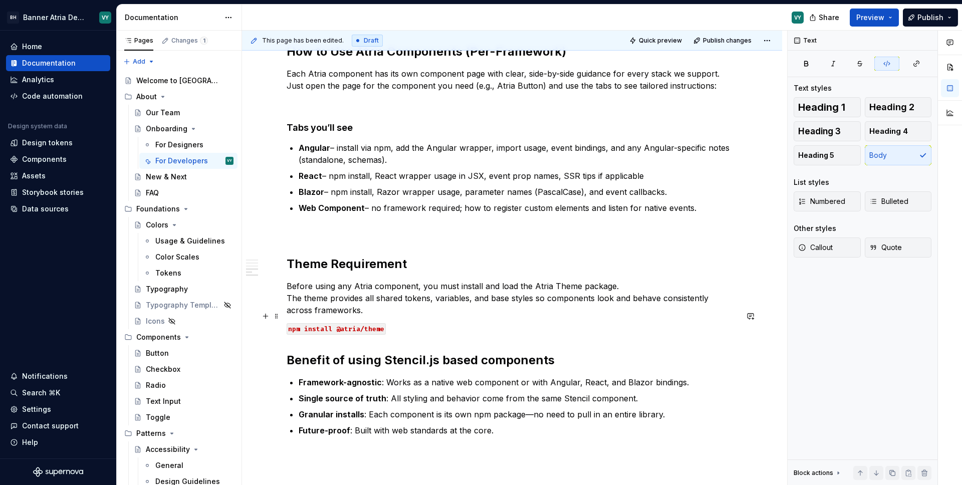
click at [342, 323] on code "npm install @atria/theme" at bounding box center [336, 329] width 99 height 12
click at [340, 323] on code "npm install @atria/theme" at bounding box center [336, 329] width 99 height 12
click at [409, 322] on p "npm install @banneratria/theme" at bounding box center [512, 328] width 451 height 12
click at [449, 324] on div "Getting Started with Atria Components Atria Components are built with Stencil.j…" at bounding box center [512, 80] width 451 height 711
click at [595, 234] on div "Getting Started with Atria Components Atria Components are built with Stencil.j…" at bounding box center [512, 80] width 451 height 711
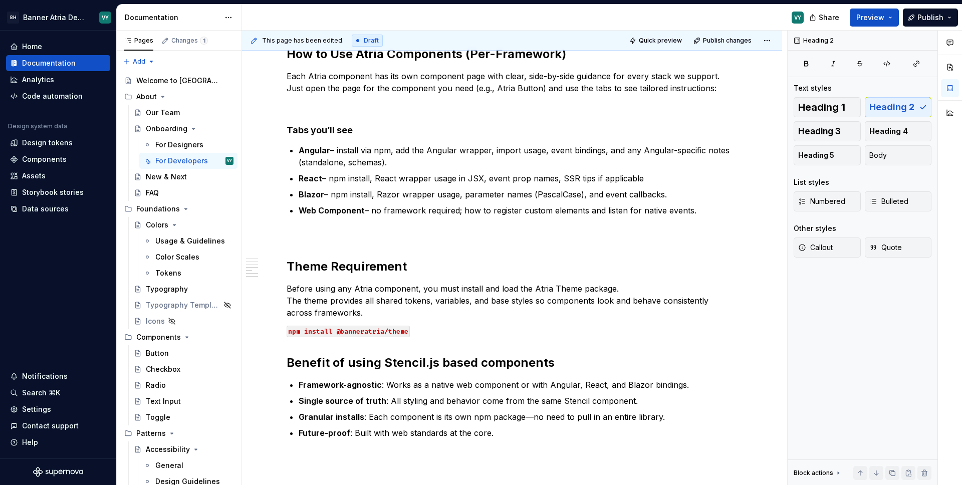
scroll to position [569, 0]
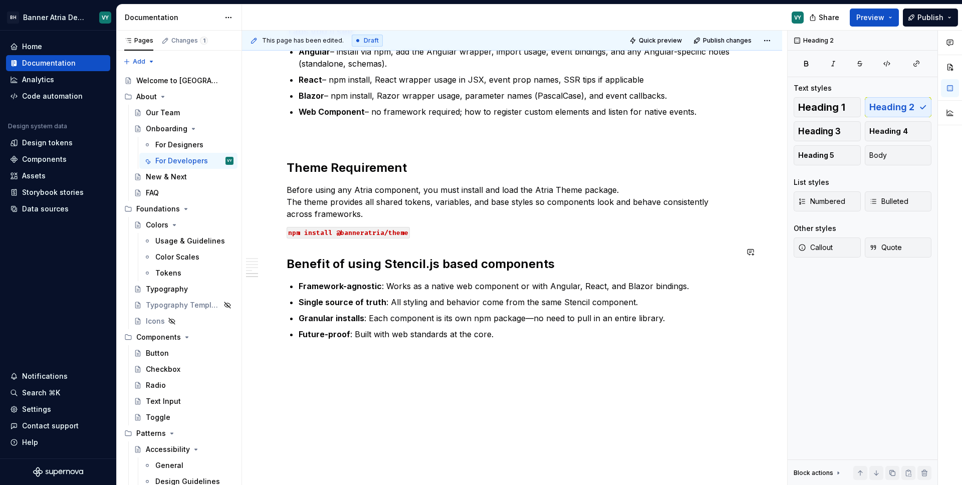
click at [552, 198] on p "Before using any Atria component, you must install and load the Atria Theme pac…" at bounding box center [512, 202] width 451 height 36
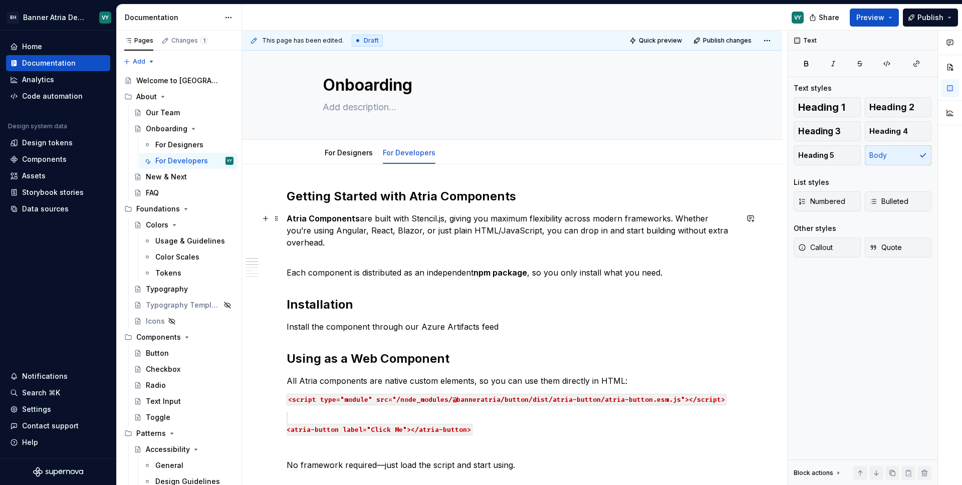
scroll to position [12, 0]
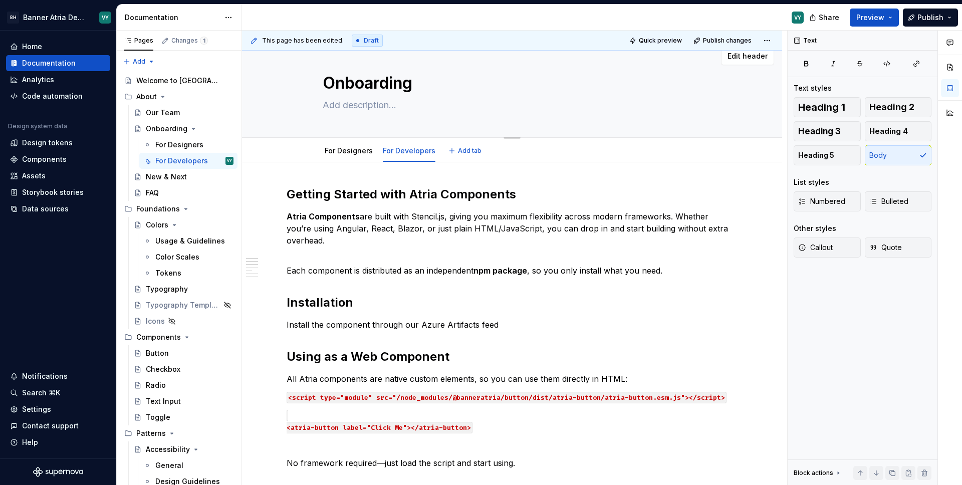
click at [367, 106] on textarea at bounding box center [510, 105] width 379 height 16
paste textarea "Start here to learn how to install and use Atria components across Angular, Rea…"
type textarea "*"
type textarea "Start here to learn how to install and use Atria components across Angular, Rea…"
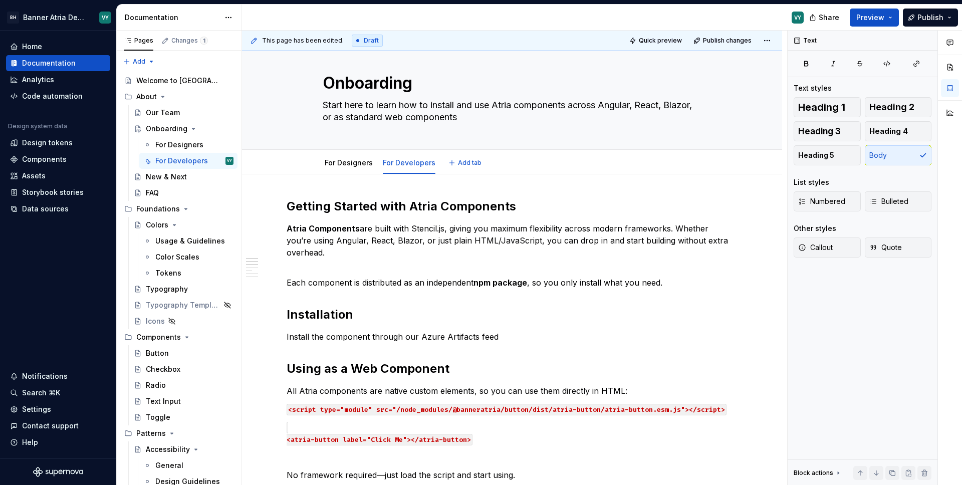
type textarea "*"
type textarea "Start here to learn how to install and use Atria components across Angular, Rea…"
click at [794, 278] on div "Text Text styles Heading 1 Heading 2 Heading 3 Heading 4 Heading 5 Body List st…" at bounding box center [862, 258] width 150 height 455
click at [344, 162] on link "For Designers" at bounding box center [349, 162] width 48 height 9
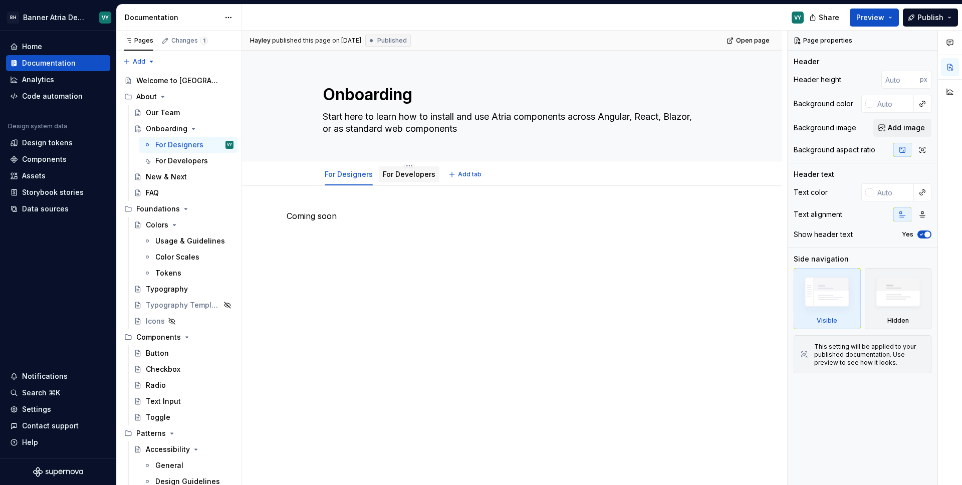
click at [399, 174] on link "For Developers" at bounding box center [409, 174] width 53 height 9
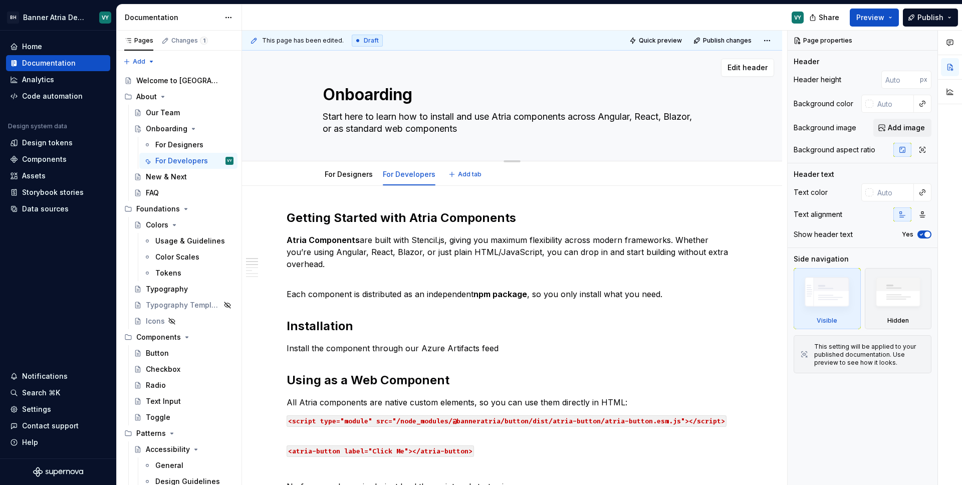
click at [424, 130] on textarea "Start here to learn how to install and use Atria components across Angular, Rea…" at bounding box center [510, 123] width 379 height 28
click at [420, 127] on textarea "Start here to learn how to install and use Atria components across Angular, Rea…" at bounding box center [510, 123] width 379 height 28
type textarea "*"
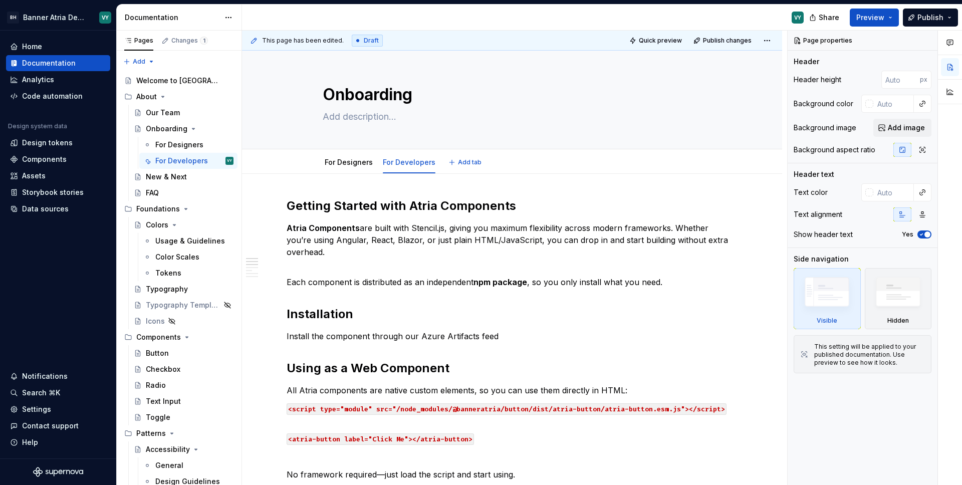
type textarea "*"
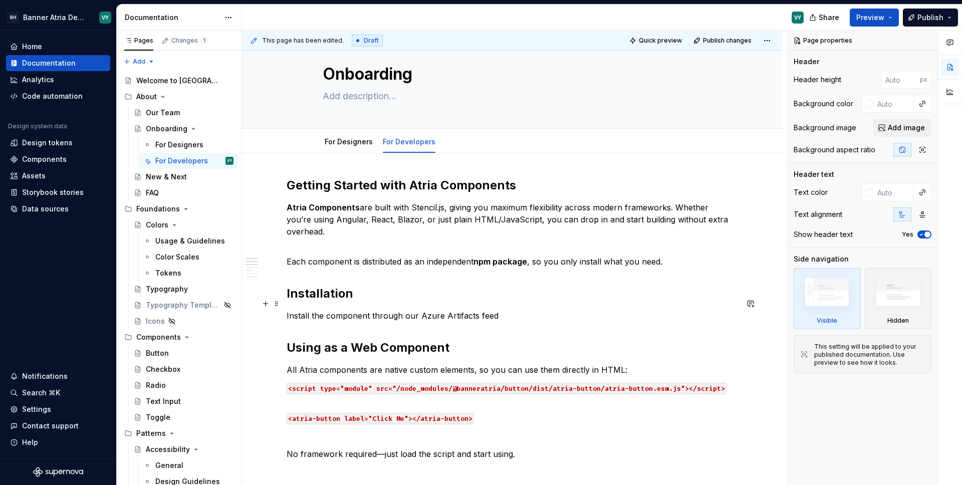
scroll to position [21, 0]
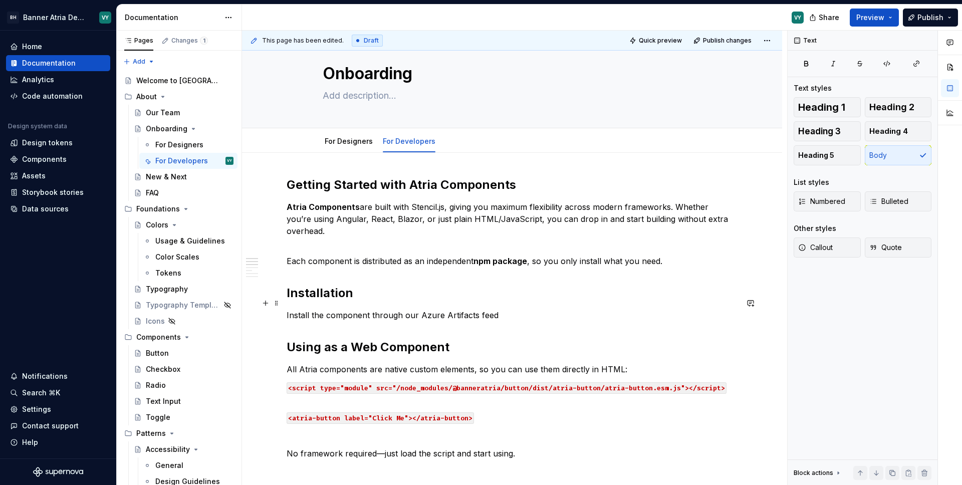
click at [498, 309] on p "Install the component through our Azure Artifacts feed" at bounding box center [512, 315] width 451 height 12
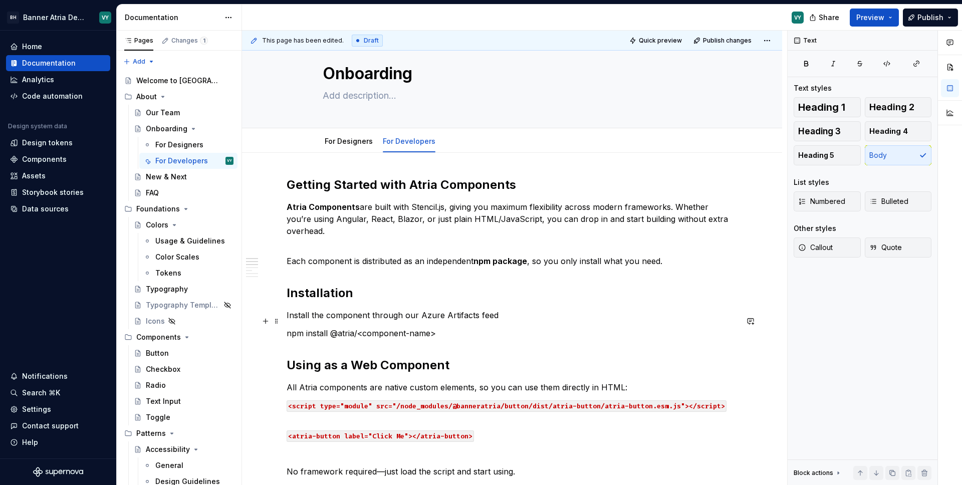
click at [376, 327] on p "npm install @atria/<component-name>" at bounding box center [512, 333] width 451 height 12
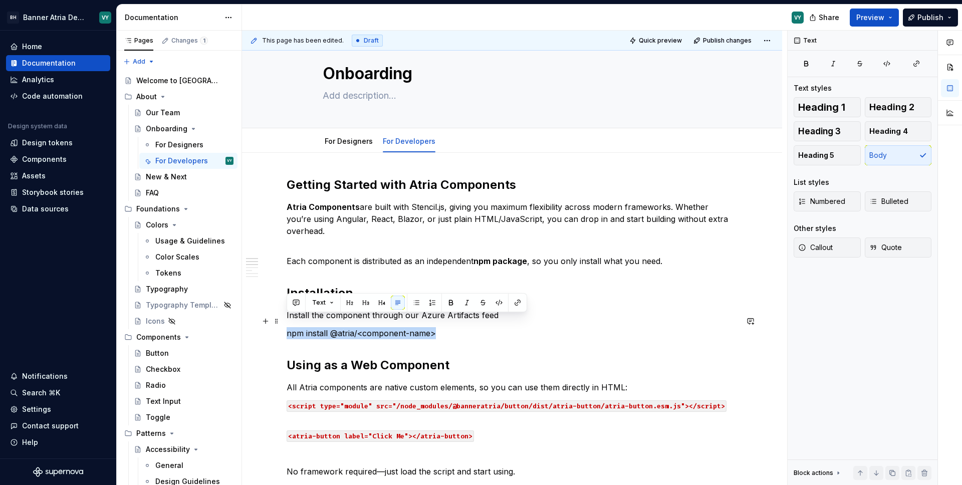
click at [376, 327] on p "npm install @atria/<component-name>" at bounding box center [512, 333] width 451 height 12
click at [497, 302] on button "button" at bounding box center [499, 303] width 14 height 14
click at [435, 327] on p "npm install @atria/<component-name>" at bounding box center [512, 333] width 451 height 12
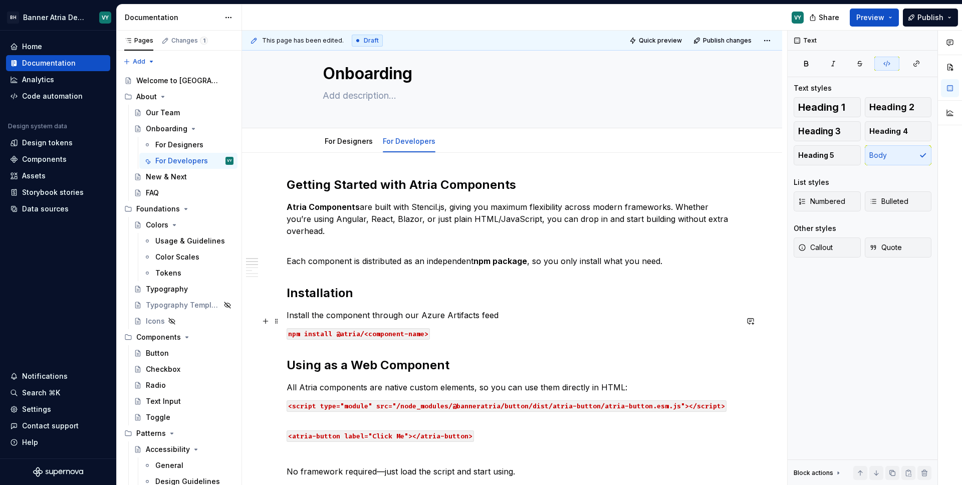
click at [341, 328] on code "npm install @atria/<component-name>" at bounding box center [358, 334] width 143 height 12
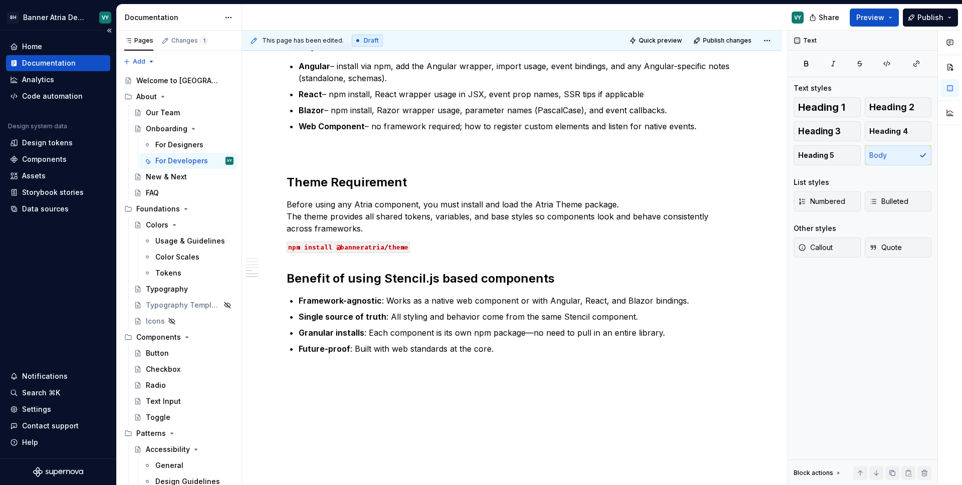
scroll to position [571, 0]
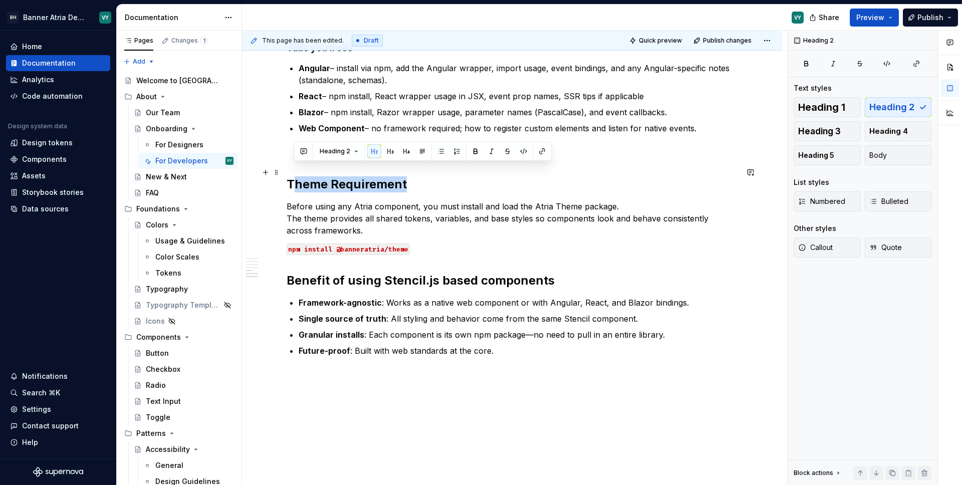
drag, startPoint x: 297, startPoint y: 176, endPoint x: 408, endPoint y: 172, distance: 111.3
click at [409, 176] on h2 "Theme Requirement" at bounding box center [512, 184] width 451 height 16
click at [394, 176] on h2 "Theme Requirement" at bounding box center [512, 184] width 451 height 16
drag, startPoint x: 308, startPoint y: 175, endPoint x: 380, endPoint y: 170, distance: 72.3
click at [380, 176] on h2 "Theme Requirement" at bounding box center [512, 184] width 451 height 16
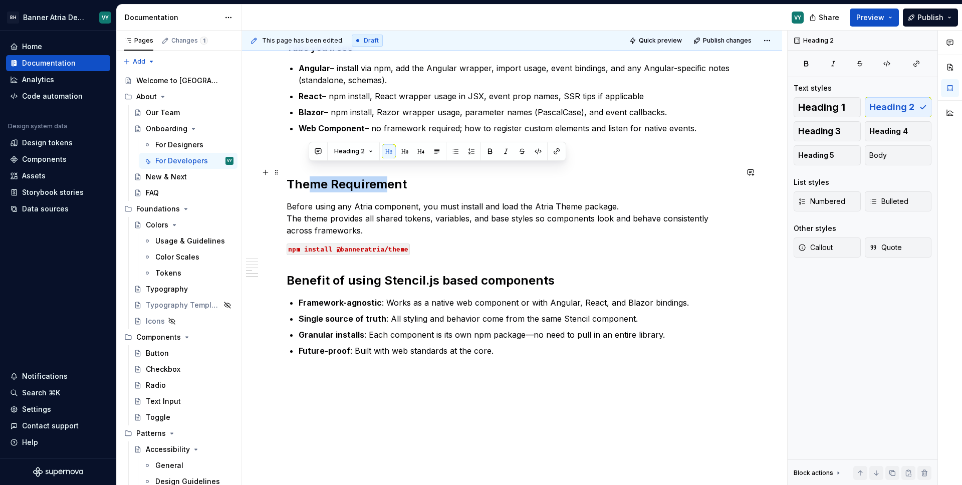
click at [377, 176] on h2 "Theme Requirement" at bounding box center [512, 184] width 451 height 16
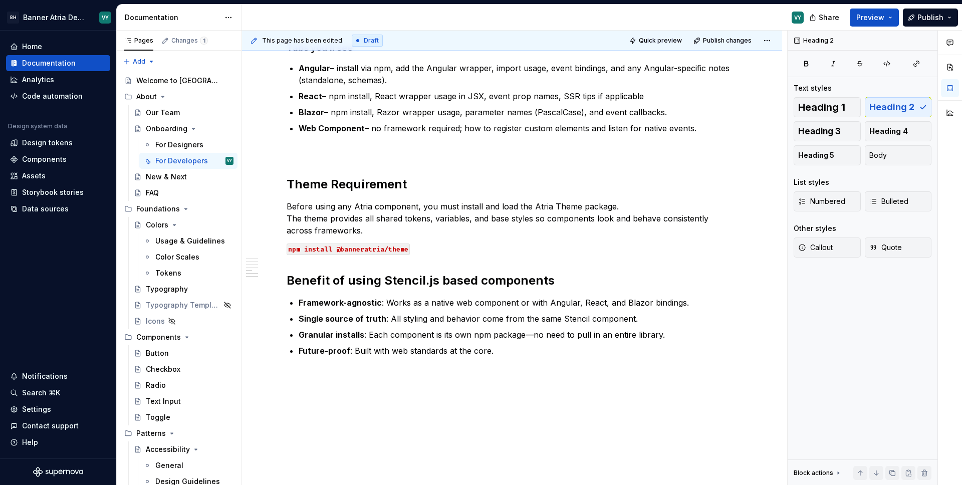
type textarea "*"
